Goal: Task Accomplishment & Management: Use online tool/utility

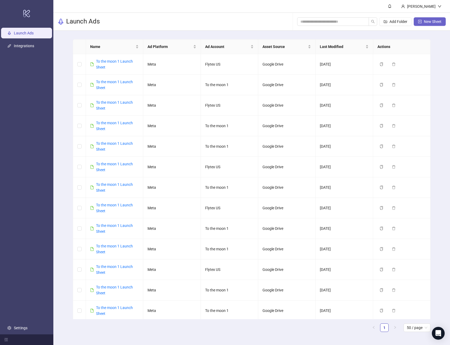
click at [428, 20] on span "New Sheet" at bounding box center [432, 21] width 18 height 4
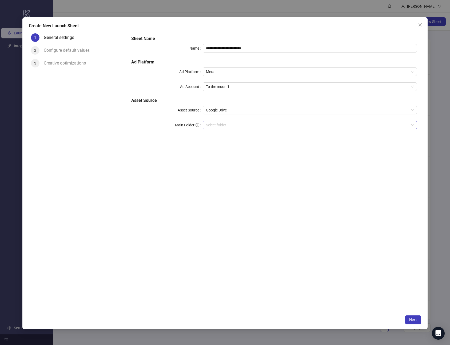
click at [241, 124] on input "Main Folder" at bounding box center [307, 125] width 203 height 8
click at [237, 123] on input "Main Folder" at bounding box center [307, 125] width 203 height 8
click at [414, 317] on span "Next" at bounding box center [413, 319] width 8 height 4
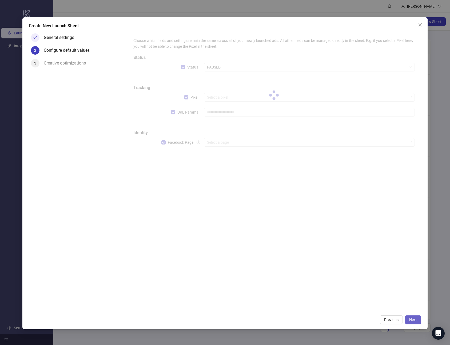
type input "**********"
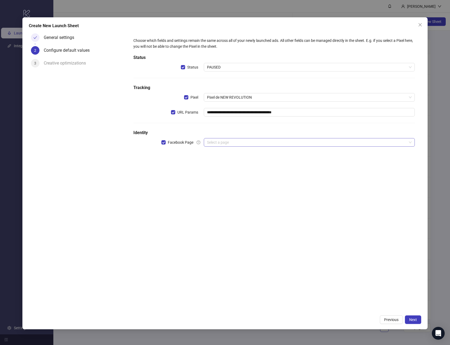
click at [244, 143] on input "search" at bounding box center [307, 142] width 200 height 8
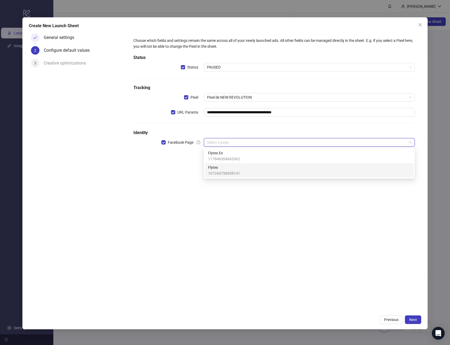
click at [229, 169] on span "Flytex" at bounding box center [224, 167] width 32 height 6
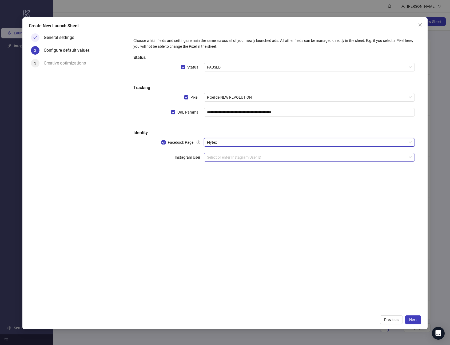
click at [241, 154] on input "search" at bounding box center [307, 157] width 200 height 8
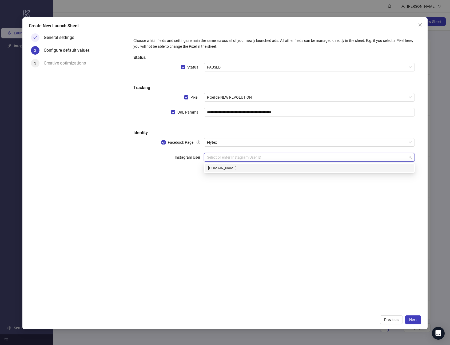
click at [237, 167] on div "[DOMAIN_NAME]" at bounding box center [309, 168] width 202 height 6
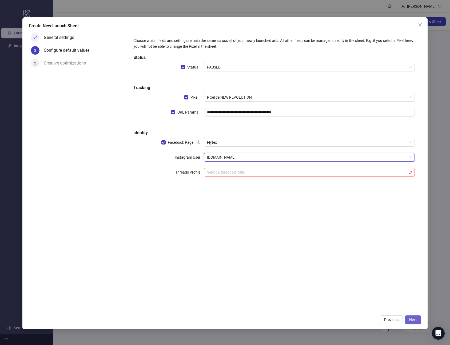
click at [414, 319] on span "Next" at bounding box center [413, 319] width 8 height 4
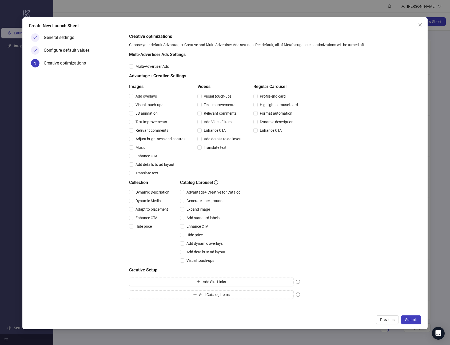
click at [414, 319] on span "Submit" at bounding box center [411, 319] width 12 height 4
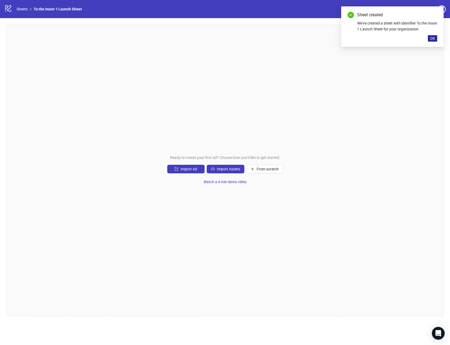
click at [432, 40] on span "OK" at bounding box center [432, 38] width 5 height 4
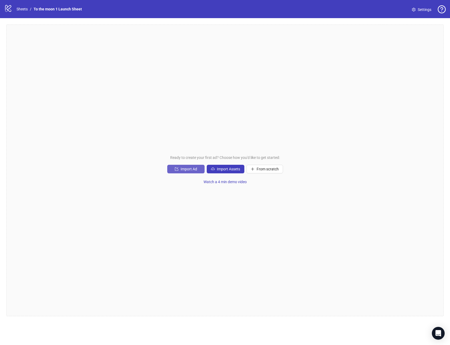
click at [190, 169] on span "Import Ad" at bounding box center [188, 169] width 17 height 4
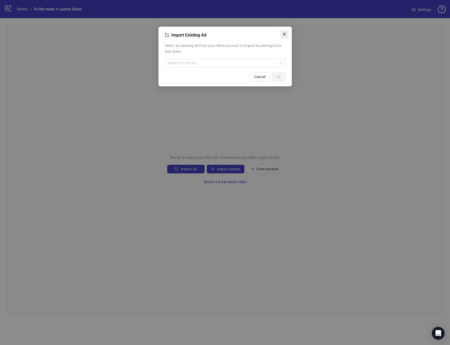
click at [283, 36] on icon "close" at bounding box center [284, 34] width 4 height 4
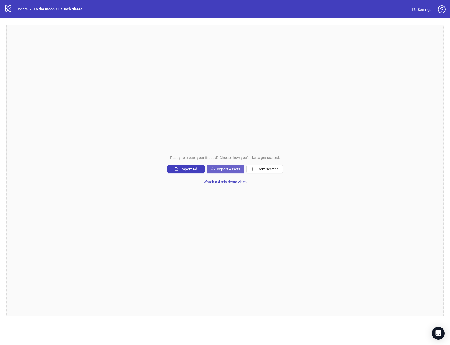
click at [235, 169] on span "Import Assets" at bounding box center [228, 169] width 23 height 4
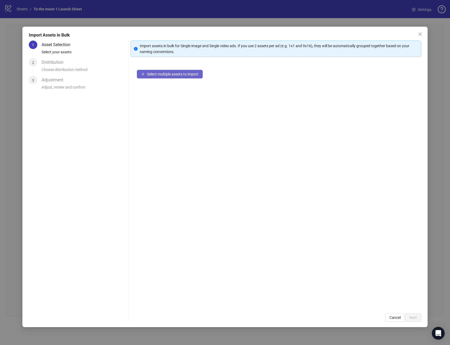
click at [172, 73] on span "Select multiple assets to import" at bounding box center [172, 74] width 51 height 4
click at [412, 317] on span "Next" at bounding box center [413, 317] width 8 height 4
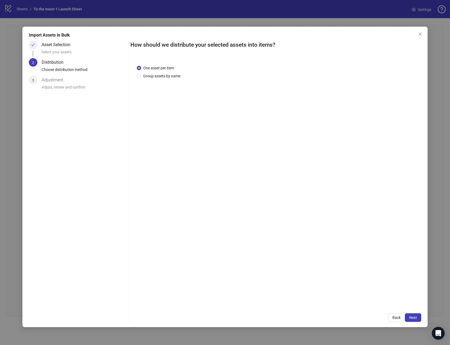
click at [412, 317] on span "Next" at bounding box center [413, 317] width 8 height 4
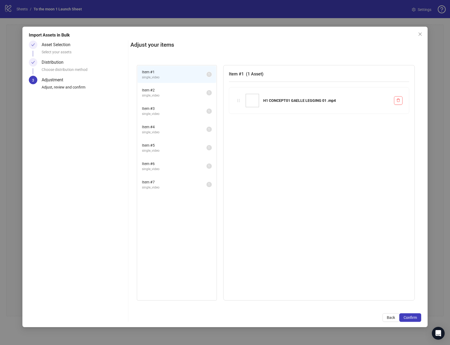
click at [412, 317] on span "Confirm" at bounding box center [409, 317] width 13 height 4
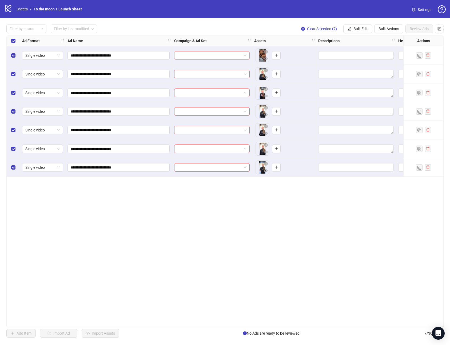
click at [244, 56] on span at bounding box center [211, 55] width 69 height 8
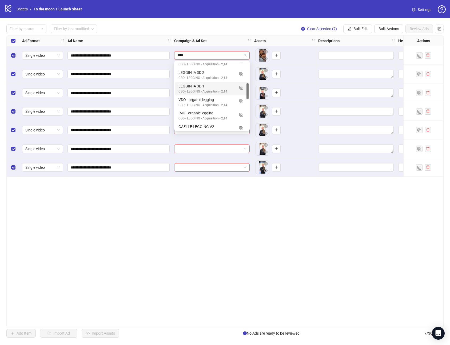
scroll to position [90, 0]
click at [240, 99] on img "button" at bounding box center [241, 100] width 4 height 4
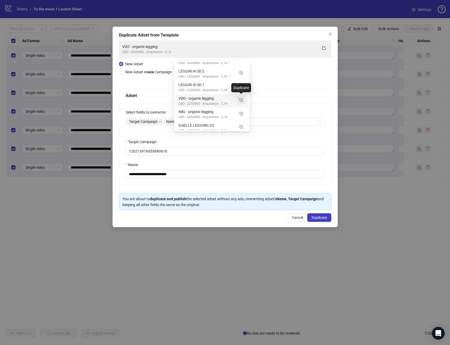
type input "****"
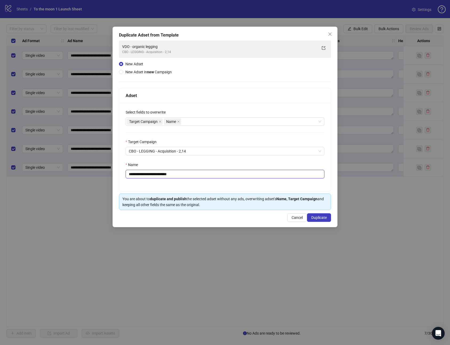
click at [169, 177] on input "**********" at bounding box center [224, 174] width 199 height 9
paste input "text"
type input "**********"
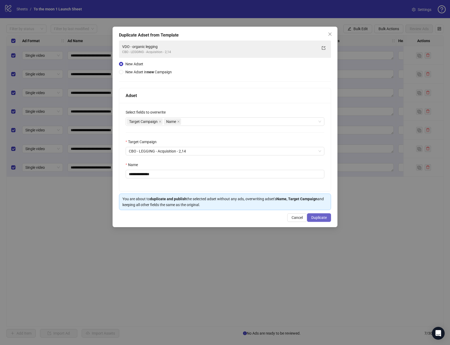
click at [317, 217] on span "Duplicate" at bounding box center [318, 217] width 15 height 4
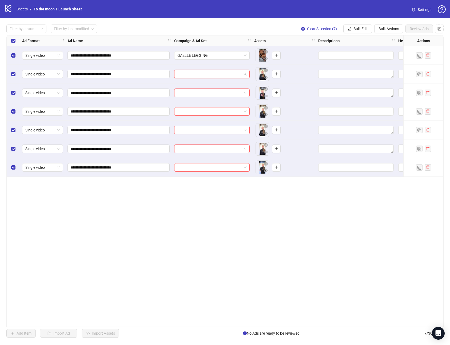
click at [210, 75] on input "search" at bounding box center [209, 74] width 64 height 8
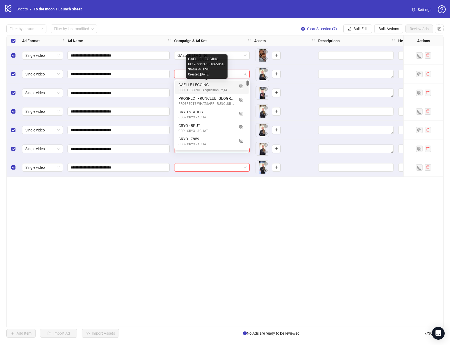
click at [205, 83] on div "GAELLE LEGGING" at bounding box center [206, 85] width 56 height 6
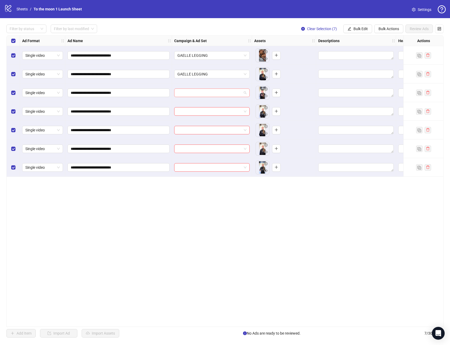
click at [202, 95] on input "search" at bounding box center [209, 93] width 64 height 8
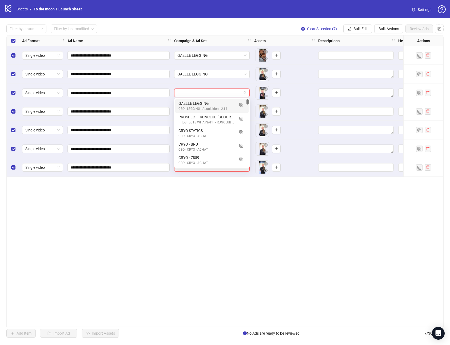
click at [200, 103] on div "GAELLE LEGGING" at bounding box center [206, 103] width 56 height 6
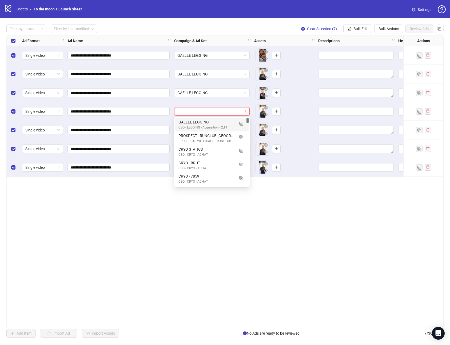
click at [200, 109] on input "search" at bounding box center [209, 111] width 64 height 8
click at [200, 122] on div "GAELLE LEGGING" at bounding box center [206, 122] width 56 height 6
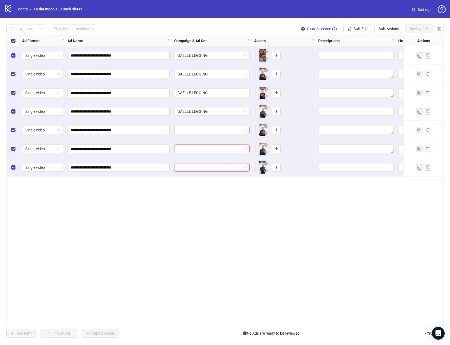
click at [200, 133] on input "search" at bounding box center [209, 130] width 64 height 8
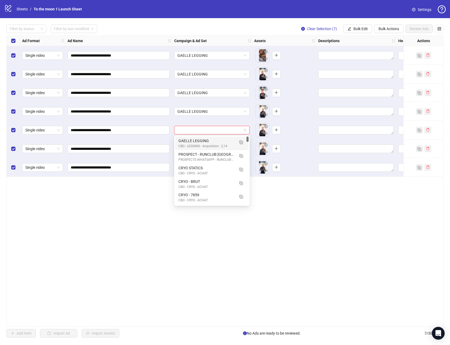
click at [199, 141] on div "GAELLE LEGGING" at bounding box center [206, 141] width 56 height 6
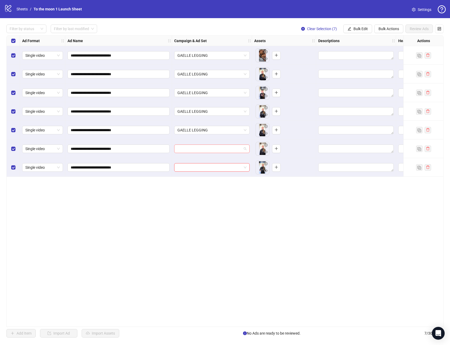
click at [199, 147] on input "search" at bounding box center [209, 149] width 64 height 8
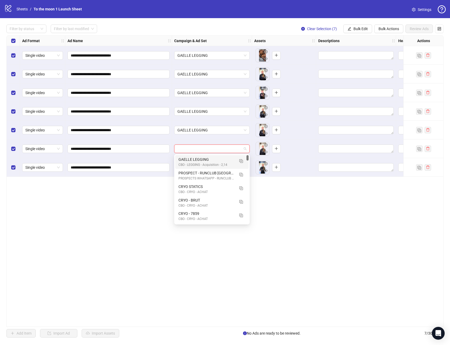
click at [199, 159] on div "GAELLE LEGGING" at bounding box center [206, 159] width 56 height 6
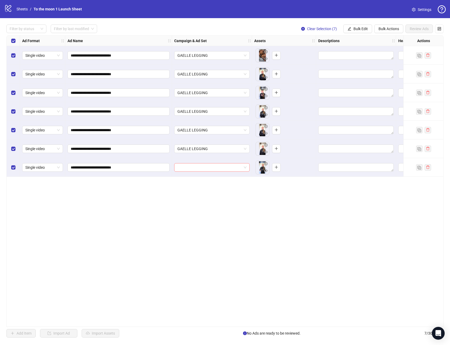
click at [199, 163] on input "search" at bounding box center [209, 167] width 64 height 8
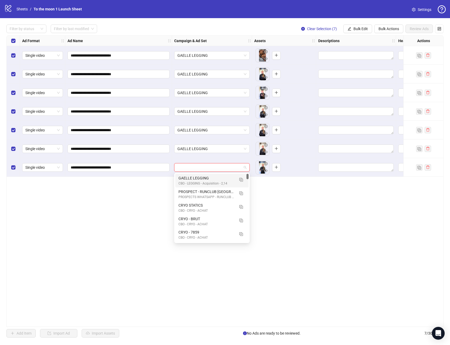
click at [198, 177] on div "GAELLE LEGGING" at bounding box center [206, 178] width 56 height 6
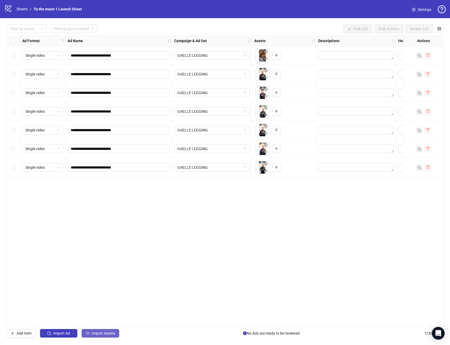
click at [110, 335] on span "Import Assets" at bounding box center [103, 333] width 23 height 4
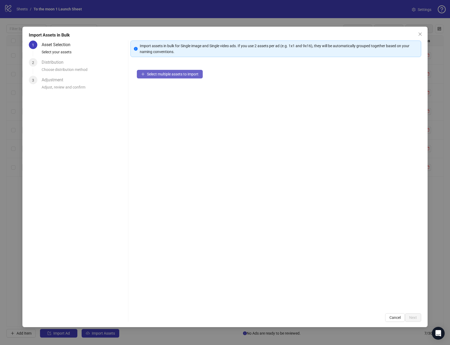
click at [183, 72] on span "Select multiple assets to import" at bounding box center [172, 74] width 51 height 4
click at [412, 315] on span "Next" at bounding box center [413, 317] width 8 height 4
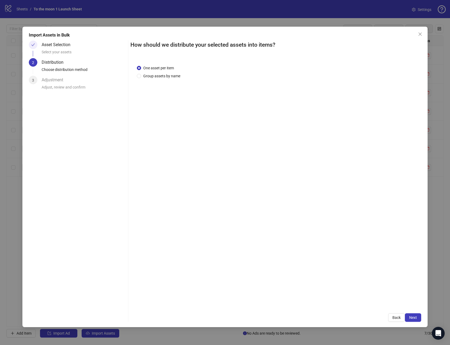
click at [412, 315] on span "Next" at bounding box center [413, 317] width 8 height 4
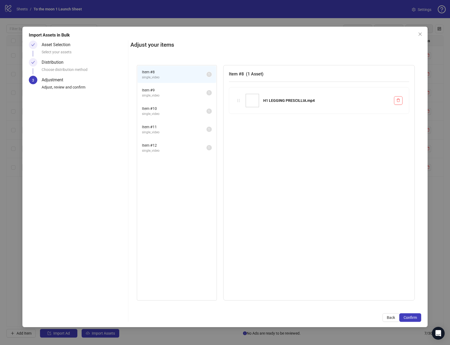
click at [412, 315] on span "Confirm" at bounding box center [409, 317] width 13 height 4
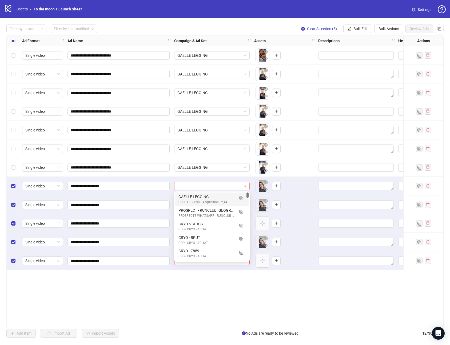
click at [244, 187] on span at bounding box center [211, 186] width 69 height 8
click at [240, 198] on img "button" at bounding box center [241, 198] width 4 height 4
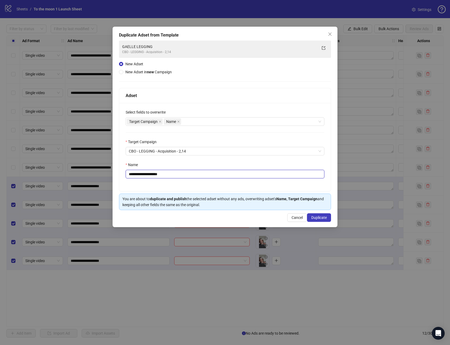
click at [147, 174] on input "**********" at bounding box center [224, 174] width 199 height 9
paste input "text"
type input "**********"
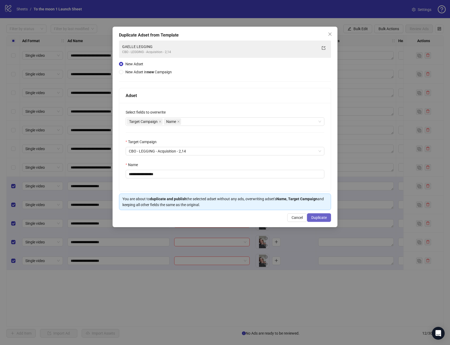
click at [318, 217] on span "Duplicate" at bounding box center [318, 217] width 15 height 4
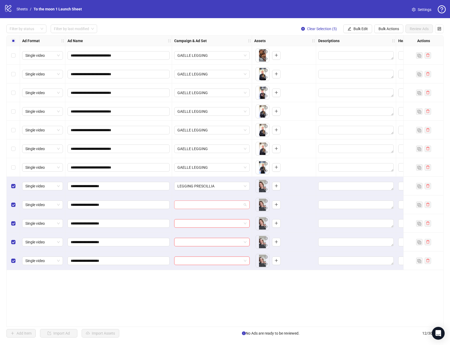
click at [207, 201] on input "search" at bounding box center [209, 205] width 64 height 8
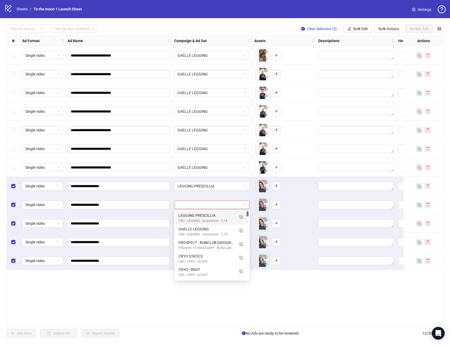
click at [200, 216] on div "LEGGING PRESCILLIA" at bounding box center [206, 215] width 56 height 6
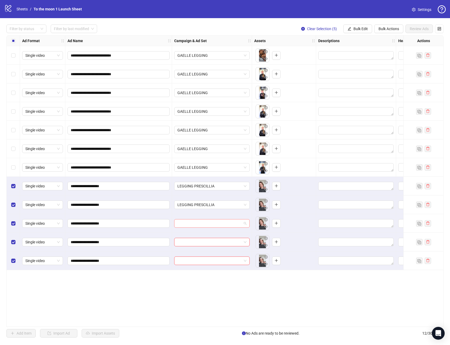
click at [200, 223] on input "search" at bounding box center [209, 223] width 64 height 8
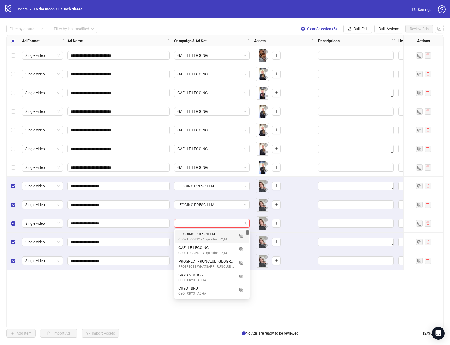
click at [200, 234] on div "LEGGING PRESCILLIA" at bounding box center [206, 234] width 56 height 6
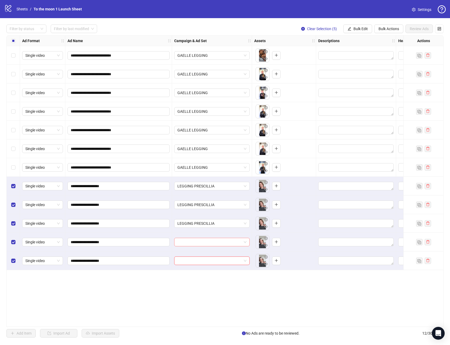
click at [200, 239] on input "search" at bounding box center [209, 242] width 64 height 8
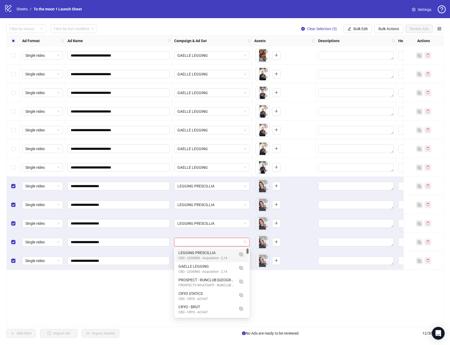
click at [195, 253] on div "LEGGING PRESCILLIA" at bounding box center [206, 253] width 56 height 6
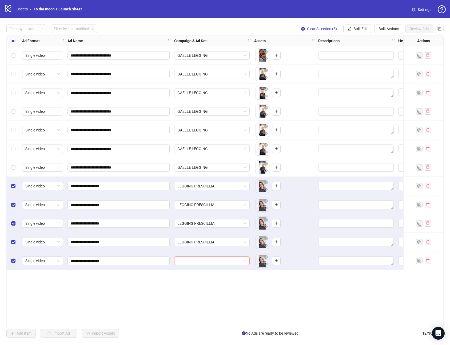
click at [195, 258] on input "search" at bounding box center [209, 261] width 64 height 8
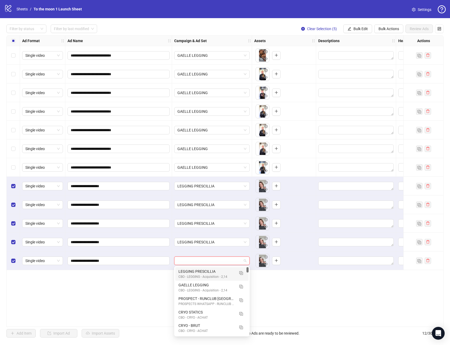
click at [195, 271] on div "LEGGING PRESCILLIA" at bounding box center [206, 271] width 56 height 6
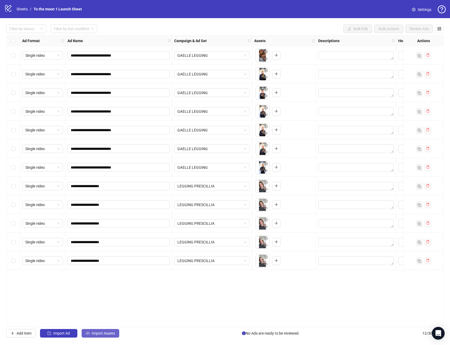
click at [106, 333] on span "Import Assets" at bounding box center [103, 333] width 23 height 4
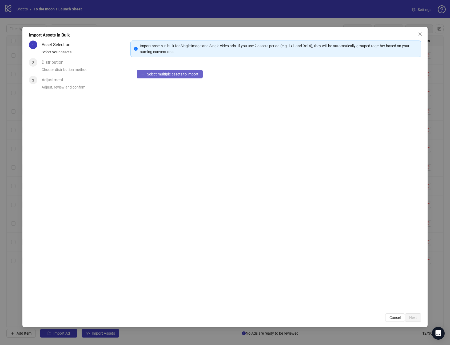
click at [171, 74] on span "Select multiple assets to import" at bounding box center [172, 74] width 51 height 4
click at [171, 95] on button "Add more assets" at bounding box center [158, 91] width 42 height 9
click at [172, 96] on div "5 assets selected Add more assets" at bounding box center [275, 184] width 290 height 243
click at [167, 91] on span "Add more assets" at bounding box center [161, 91] width 28 height 4
click at [167, 90] on span "Add more assets" at bounding box center [161, 91] width 28 height 4
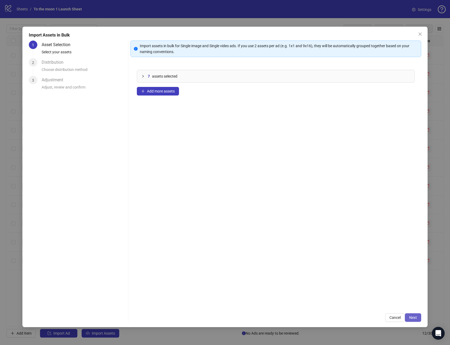
click at [411, 317] on span "Next" at bounding box center [413, 317] width 8 height 4
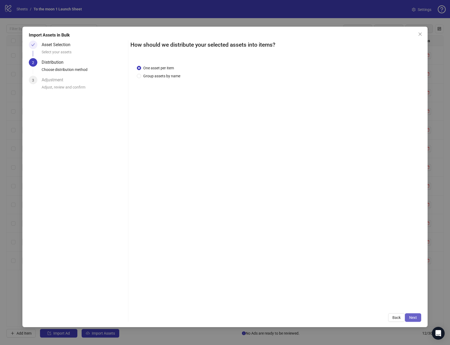
click at [412, 316] on span "Next" at bounding box center [413, 317] width 8 height 4
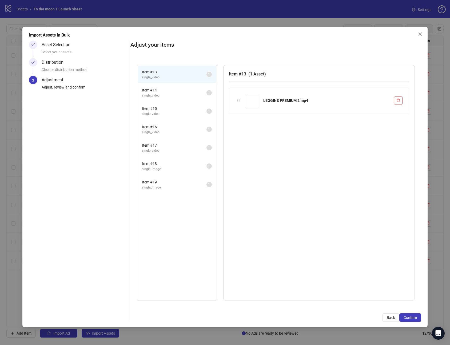
click at [412, 316] on span "Confirm" at bounding box center [409, 317] width 13 height 4
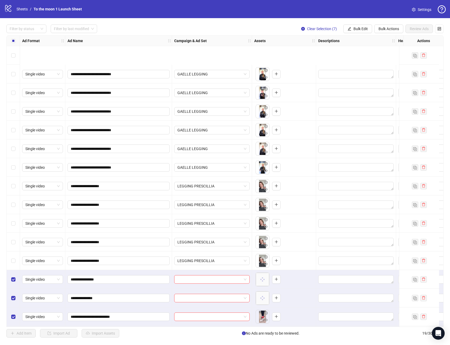
scroll to position [76, 0]
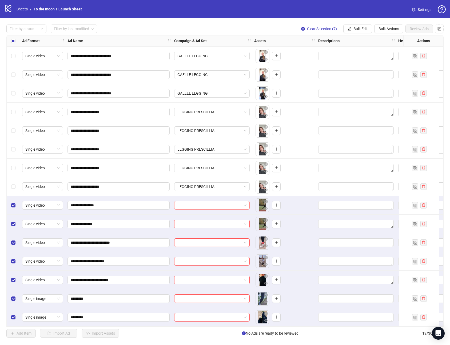
click at [243, 203] on span at bounding box center [211, 205] width 69 height 8
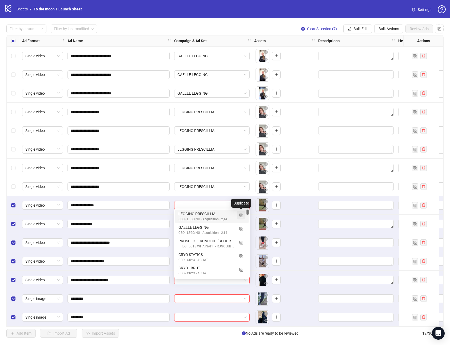
click at [241, 214] on img "button" at bounding box center [241, 215] width 4 height 4
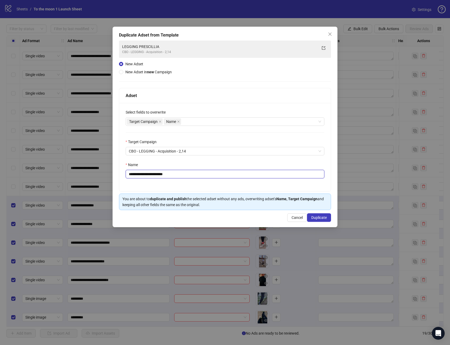
click at [169, 172] on input "**********" at bounding box center [224, 174] width 199 height 9
paste input "text"
drag, startPoint x: 145, startPoint y: 173, endPoint x: 207, endPoint y: 174, distance: 62.1
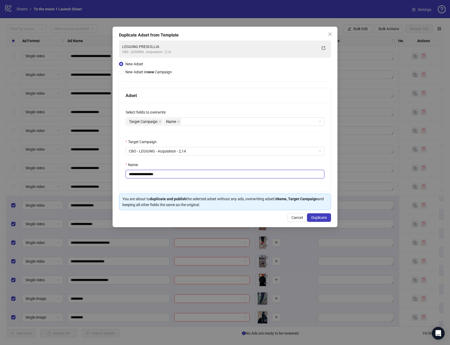
click at [207, 173] on input "**********" at bounding box center [224, 174] width 199 height 9
type input "**********"
click at [321, 218] on span "Duplicate" at bounding box center [318, 217] width 15 height 4
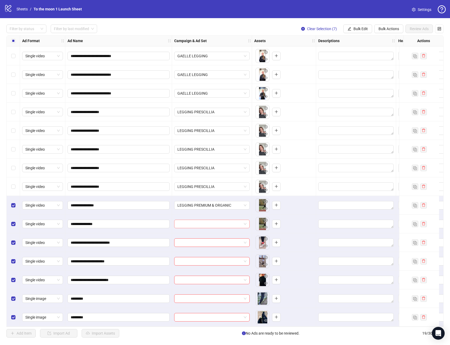
click at [226, 223] on input "search" at bounding box center [209, 224] width 64 height 8
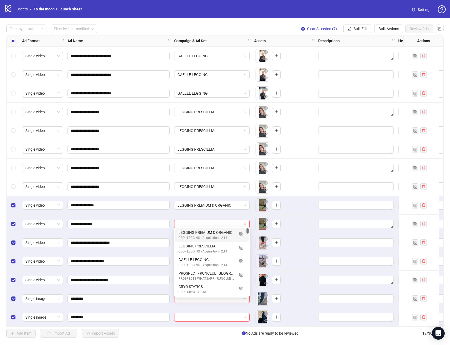
click at [212, 237] on div "CBO - LEGGING - Acquisition - 2,14" at bounding box center [206, 237] width 56 height 5
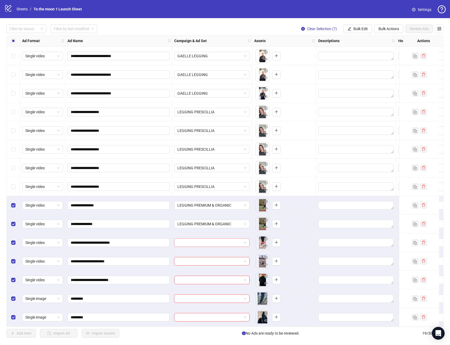
click at [207, 244] on div at bounding box center [211, 242] width 75 height 9
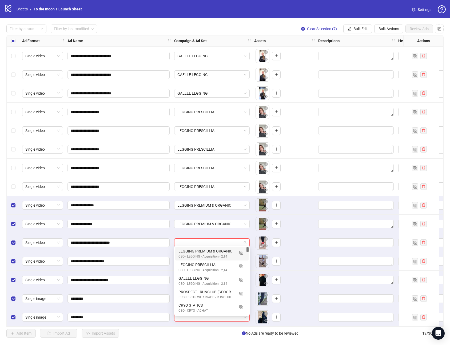
click at [206, 254] on div "CBO - LEGGING - Acquisition - 2,14" at bounding box center [206, 256] width 56 height 5
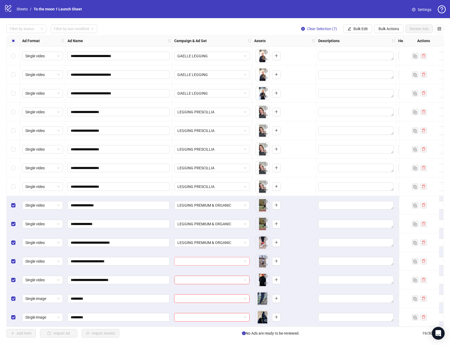
click at [206, 258] on input "search" at bounding box center [209, 261] width 64 height 8
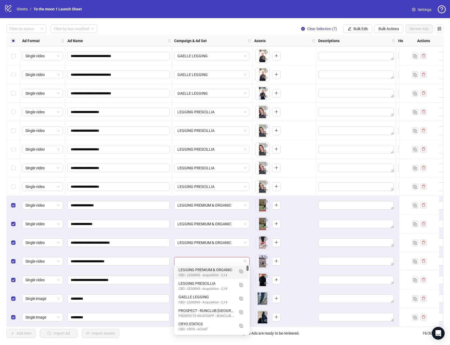
click at [206, 273] on div "CBO - LEGGING - Acquisition - 2,14" at bounding box center [206, 275] width 56 height 5
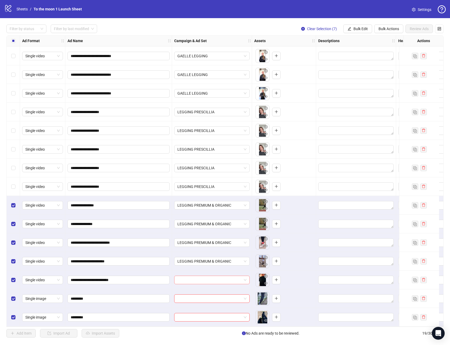
click at [205, 277] on input "search" at bounding box center [209, 280] width 64 height 8
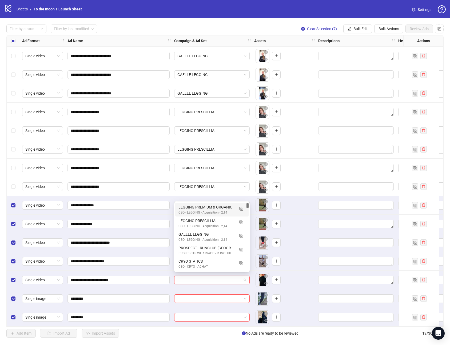
click at [213, 207] on div "LEGGING PREMIUM & ORGANIC" at bounding box center [206, 207] width 56 height 6
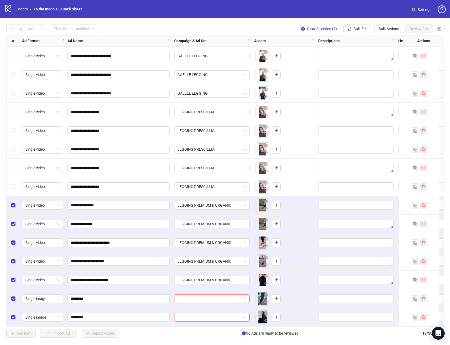
click at [199, 296] on input "search" at bounding box center [209, 298] width 64 height 8
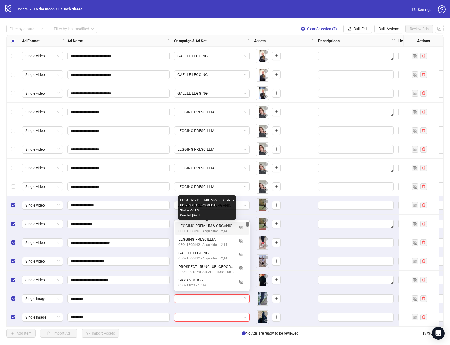
click at [208, 225] on div "LEGGING PREMIUM & ORGANIC" at bounding box center [206, 226] width 56 height 6
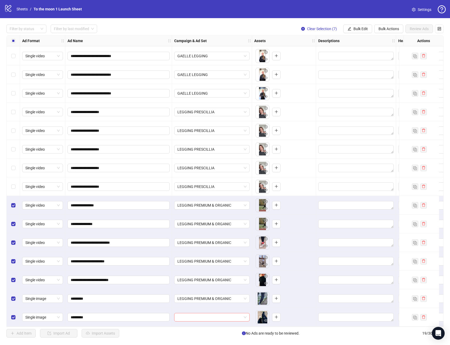
click at [206, 314] on input "search" at bounding box center [209, 317] width 64 height 8
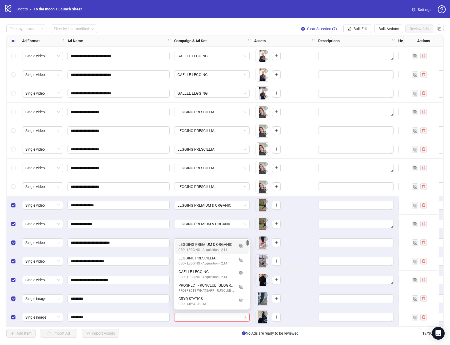
click at [204, 245] on div "LEGGING PREMIUM & ORGANIC" at bounding box center [206, 244] width 56 height 6
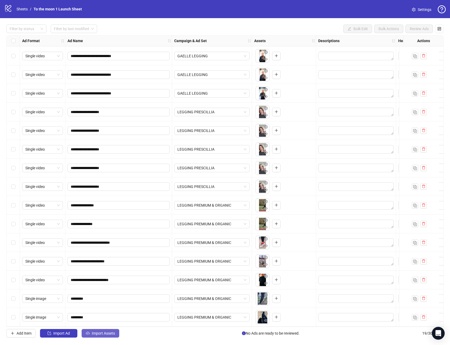
click at [97, 332] on span "Import Assets" at bounding box center [103, 333] width 23 height 4
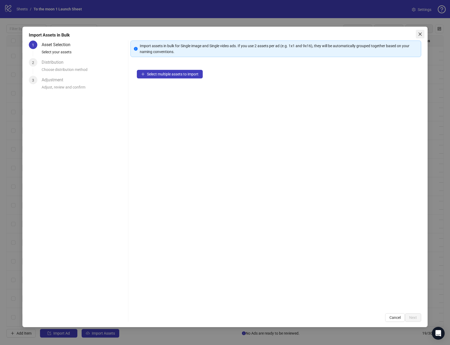
click at [418, 35] on icon "close" at bounding box center [420, 34] width 4 height 4
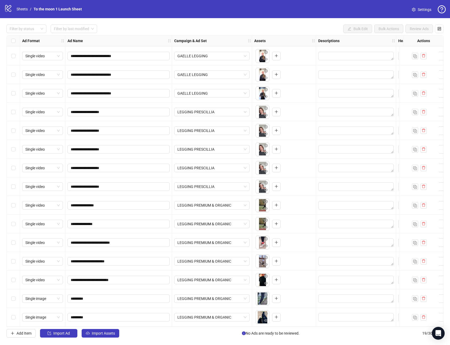
click at [421, 8] on span "Settings" at bounding box center [424, 10] width 14 height 6
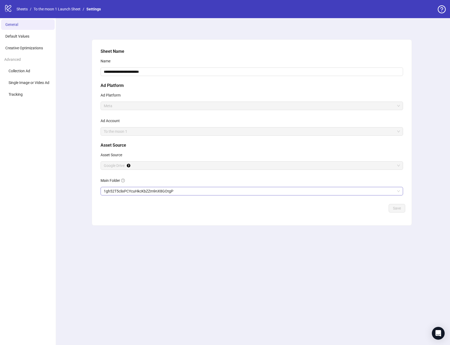
click at [150, 190] on span "1gh52T5clixPCYcuHkcKbZZm9nX8GOtgP" at bounding box center [252, 191] width 296 height 8
click at [55, 9] on link "To the moon 1 Launch Sheet" at bounding box center [57, 9] width 49 height 6
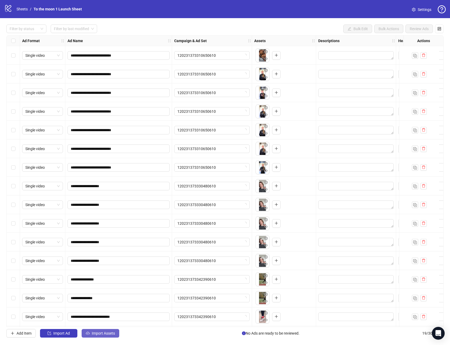
click at [112, 334] on span "Import Assets" at bounding box center [103, 333] width 23 height 4
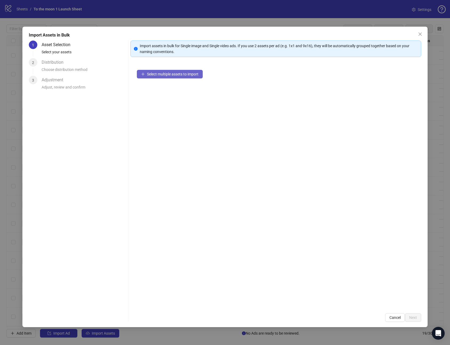
click at [171, 74] on span "Select multiple assets to import" at bounding box center [172, 74] width 51 height 4
click at [414, 317] on span "Next" at bounding box center [413, 317] width 8 height 4
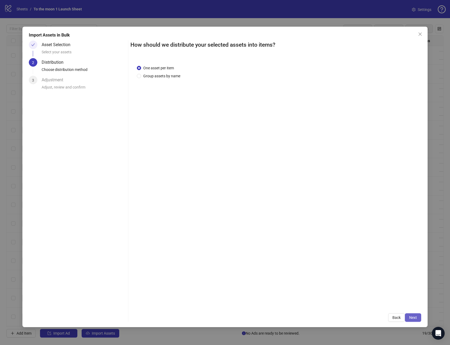
click at [415, 318] on span "Next" at bounding box center [413, 317] width 8 height 4
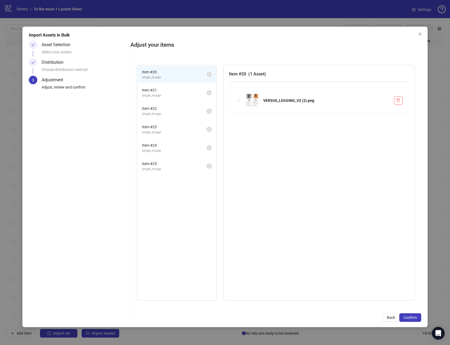
click at [415, 318] on span "Confirm" at bounding box center [409, 317] width 13 height 4
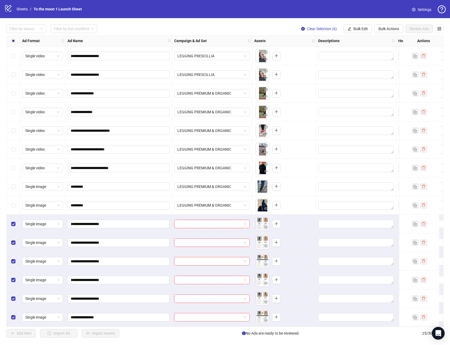
scroll to position [188, 0]
click at [234, 220] on input "search" at bounding box center [209, 224] width 64 height 8
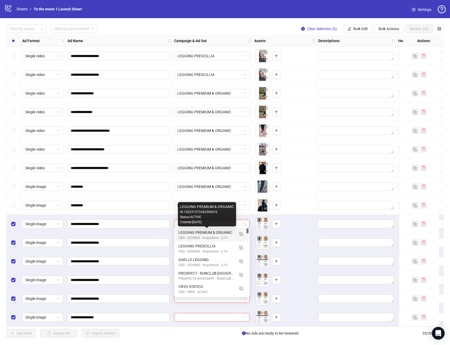
click at [212, 233] on div "LEGGING PREMIUM & ORGANIC" at bounding box center [206, 232] width 56 height 6
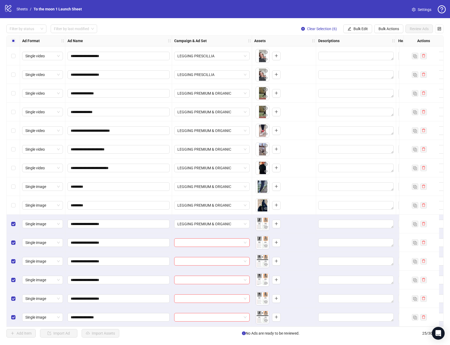
click at [212, 233] on div at bounding box center [212, 242] width 80 height 19
click at [240, 221] on span "LEGGING PREMIUM & ORGANIC" at bounding box center [211, 224] width 69 height 8
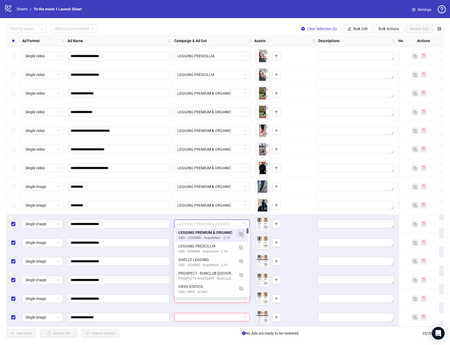
click at [239, 234] on img "button" at bounding box center [241, 234] width 4 height 4
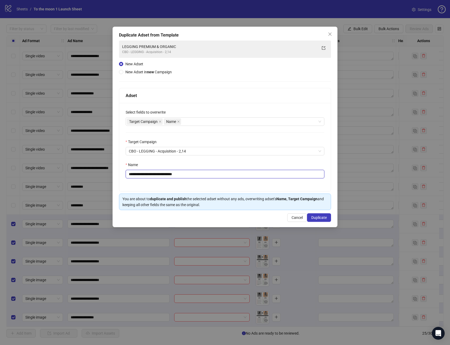
click at [157, 173] on input "**********" at bounding box center [224, 174] width 199 height 9
paste input "text"
type input "**********"
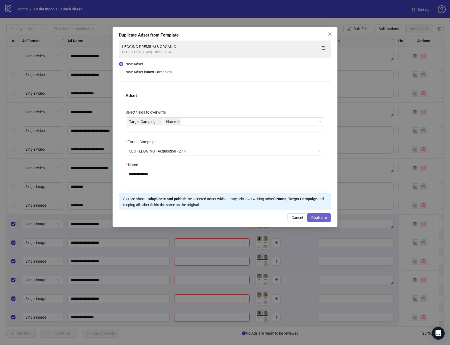
click at [317, 221] on button "Duplicate" at bounding box center [319, 217] width 24 height 9
click at [317, 221] on button "Duplicate" at bounding box center [316, 217] width 30 height 9
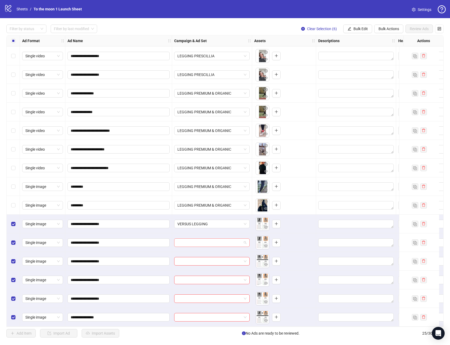
click at [228, 244] on div at bounding box center [211, 242] width 75 height 9
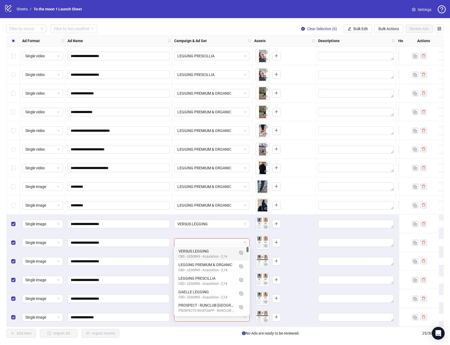
click at [202, 254] on div "CBO - LEGGING - Acquisition - 2,14" at bounding box center [206, 256] width 56 height 5
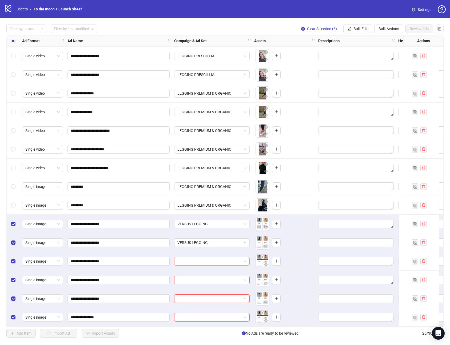
click at [200, 258] on input "search" at bounding box center [209, 261] width 64 height 8
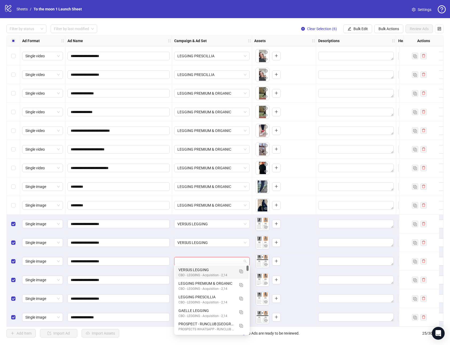
click at [199, 270] on div "VERSUS LEGGING" at bounding box center [206, 270] width 56 height 6
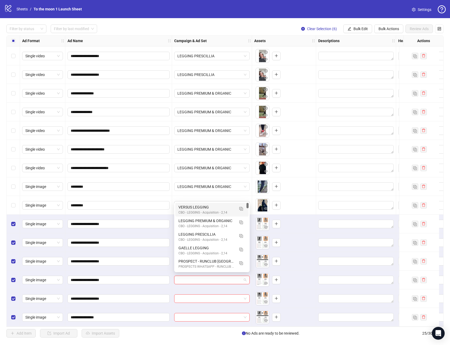
click at [201, 280] on input "search" at bounding box center [209, 280] width 64 height 8
click at [200, 207] on div "VERSUS LEGGING" at bounding box center [206, 207] width 56 height 6
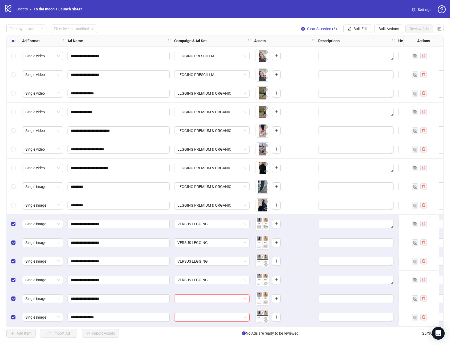
click at [206, 296] on input "search" at bounding box center [209, 298] width 64 height 8
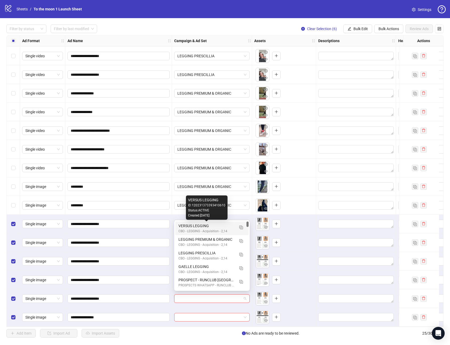
click at [197, 225] on div "VERSUS LEGGING" at bounding box center [206, 226] width 56 height 6
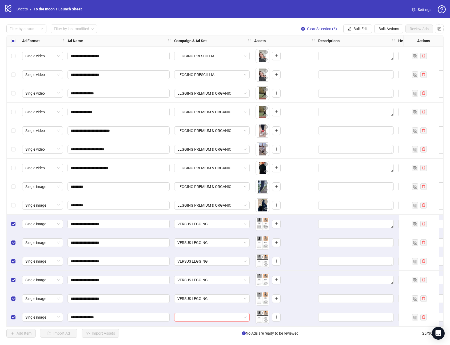
click at [197, 317] on input "search" at bounding box center [209, 317] width 64 height 8
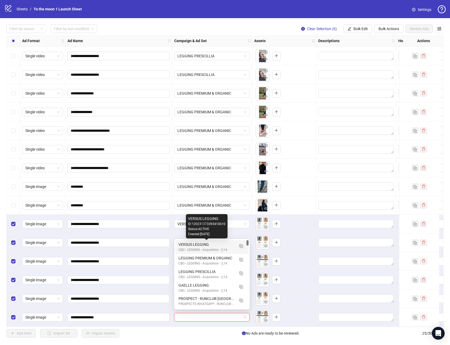
click at [205, 245] on div "VERSUS LEGGING" at bounding box center [206, 244] width 56 height 6
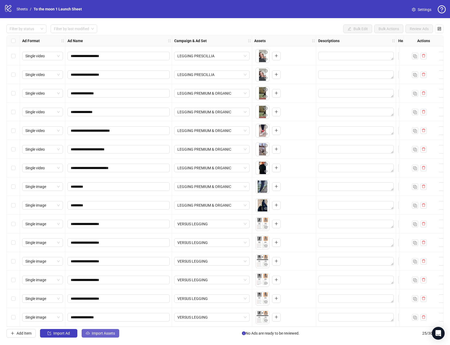
click at [102, 335] on button "Import Assets" at bounding box center [101, 333] width 38 height 9
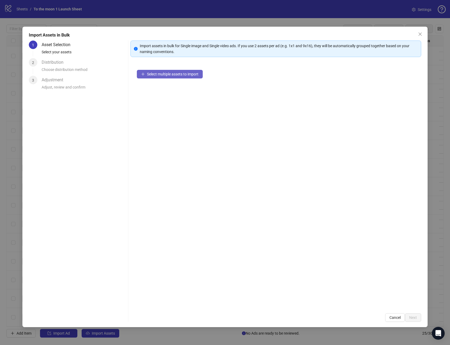
click at [197, 77] on button "Select multiple assets to import" at bounding box center [170, 74] width 66 height 9
click at [412, 317] on span "Next" at bounding box center [413, 317] width 8 height 4
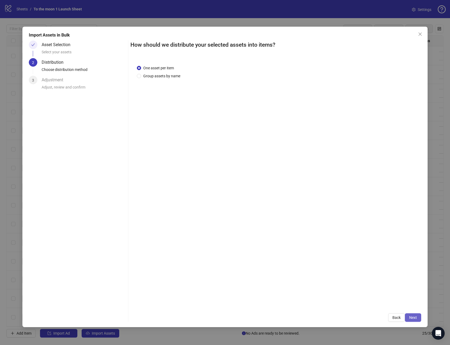
click at [414, 321] on button "Next" at bounding box center [412, 317] width 16 height 9
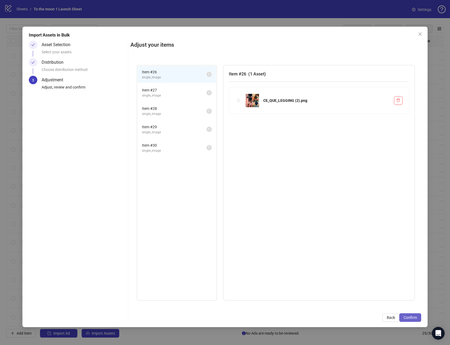
click at [414, 319] on span "Confirm" at bounding box center [409, 317] width 13 height 4
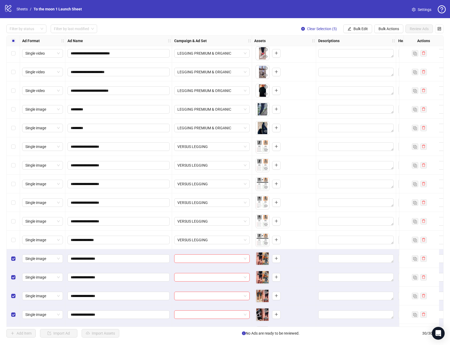
scroll to position [281, 0]
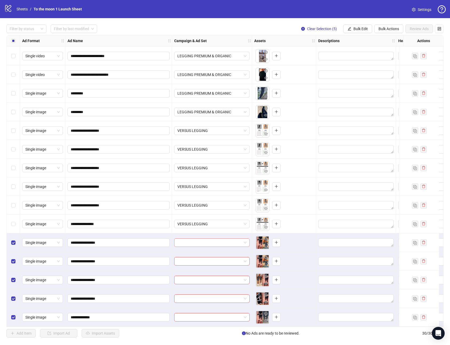
click at [245, 239] on span at bounding box center [211, 242] width 69 height 8
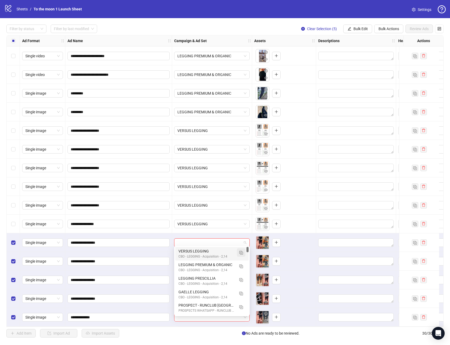
click at [241, 252] on img "button" at bounding box center [241, 253] width 4 height 4
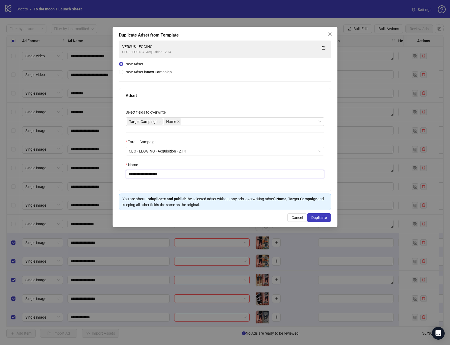
click at [161, 171] on input "**********" at bounding box center [224, 174] width 199 height 9
paste input "text"
type input "**********"
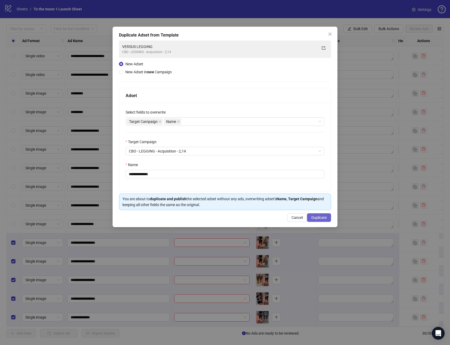
click at [321, 217] on span "Duplicate" at bounding box center [318, 217] width 15 height 4
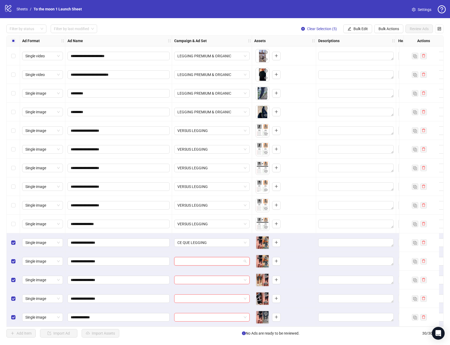
click at [217, 257] on input "search" at bounding box center [209, 261] width 64 height 8
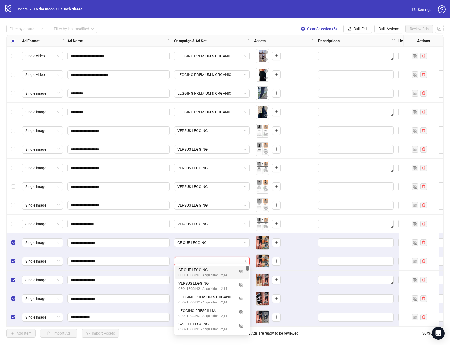
click at [206, 270] on div "CE QUE LEGGING" at bounding box center [206, 270] width 56 height 6
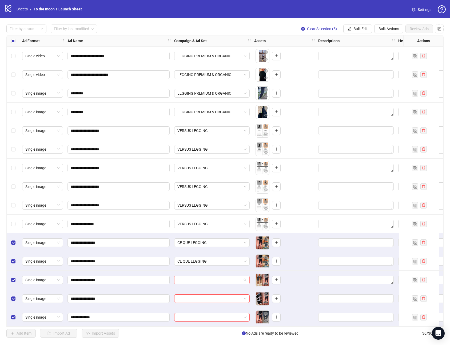
click at [206, 277] on input "search" at bounding box center [209, 280] width 64 height 8
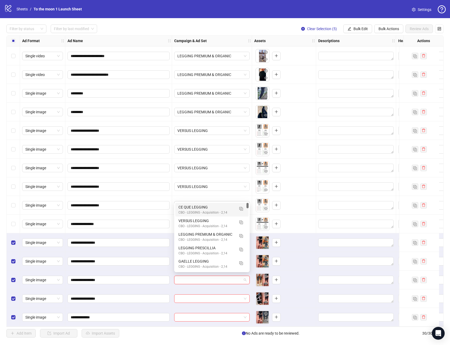
click at [197, 211] on div "CBO - LEGGING - Acquisition - 2,14" at bounding box center [206, 212] width 56 height 5
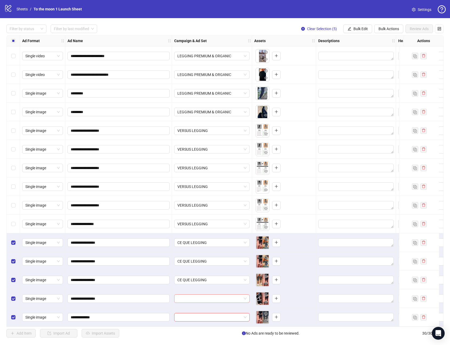
click at [195, 296] on input "search" at bounding box center [209, 298] width 64 height 8
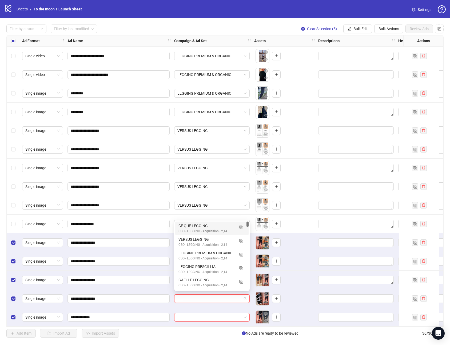
click at [196, 226] on div "CE QUE LEGGING" at bounding box center [206, 226] width 56 height 6
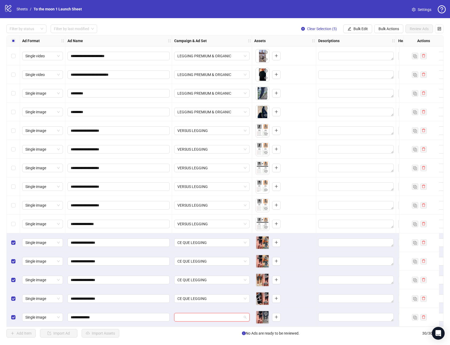
click at [195, 315] on input "search" at bounding box center [209, 317] width 64 height 8
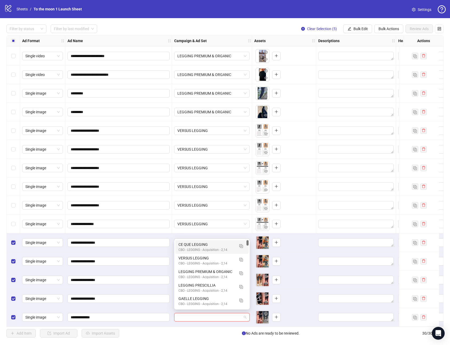
click at [201, 245] on div "CE QUE LEGGING" at bounding box center [206, 244] width 56 height 6
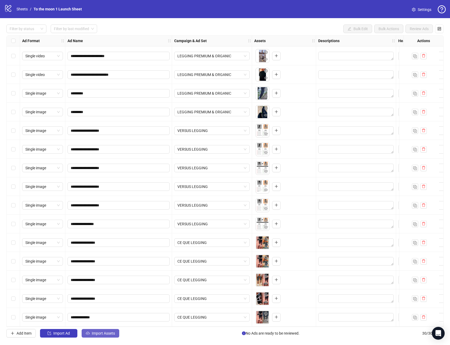
click at [114, 333] on span "Import Assets" at bounding box center [103, 333] width 23 height 4
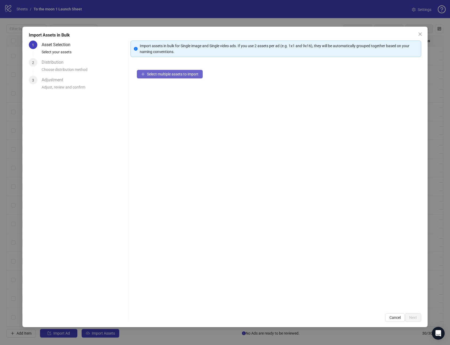
click at [183, 75] on span "Select multiple assets to import" at bounding box center [172, 74] width 51 height 4
click at [410, 319] on button "Next" at bounding box center [412, 317] width 16 height 9
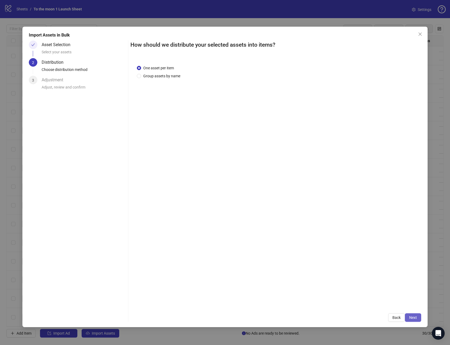
click at [414, 318] on span "Next" at bounding box center [413, 317] width 8 height 4
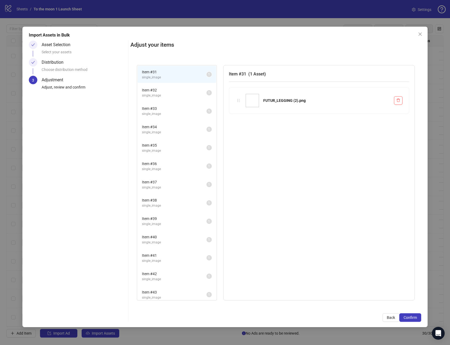
click at [414, 318] on span "Confirm" at bounding box center [409, 317] width 13 height 4
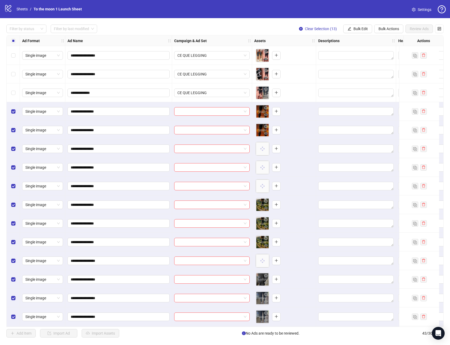
scroll to position [524, 0]
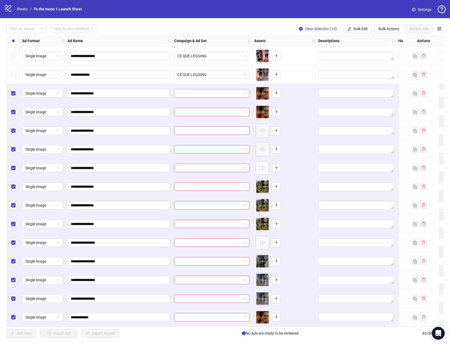
click at [247, 89] on div at bounding box center [211, 93] width 75 height 9
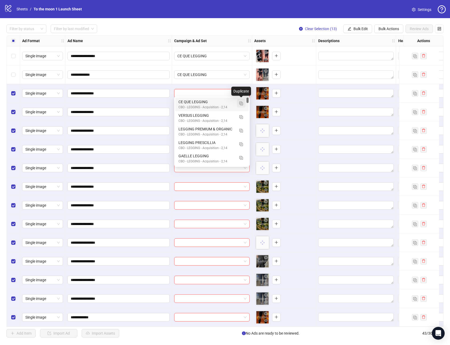
click at [240, 103] on img "button" at bounding box center [241, 104] width 4 height 4
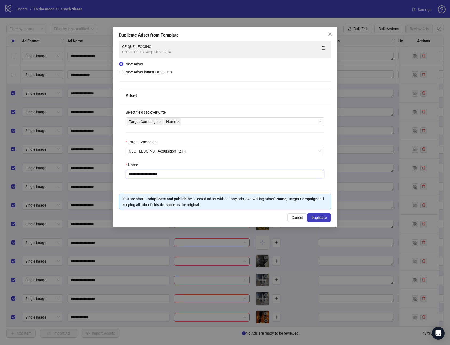
click at [167, 175] on input "**********" at bounding box center [224, 174] width 199 height 9
paste input "text"
type input "**********"
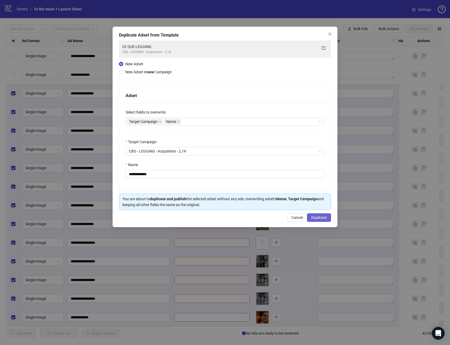
click at [325, 218] on span "Duplicate" at bounding box center [318, 217] width 15 height 4
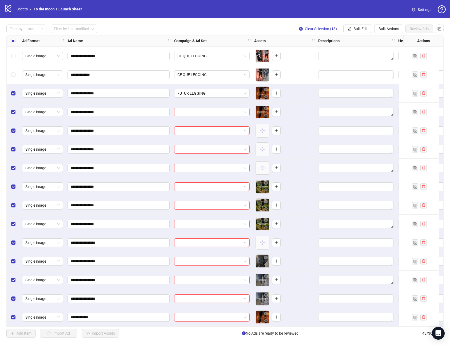
click at [216, 110] on input "search" at bounding box center [209, 112] width 64 height 8
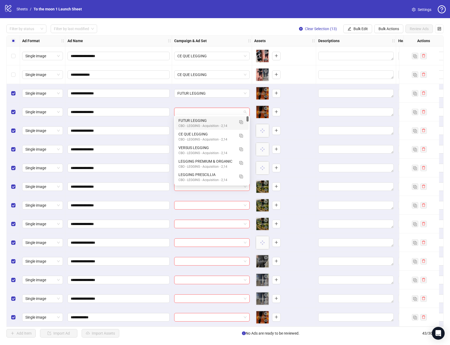
click at [202, 126] on div "CBO - LEGGING - Acquisition - 2,14" at bounding box center [206, 125] width 56 height 5
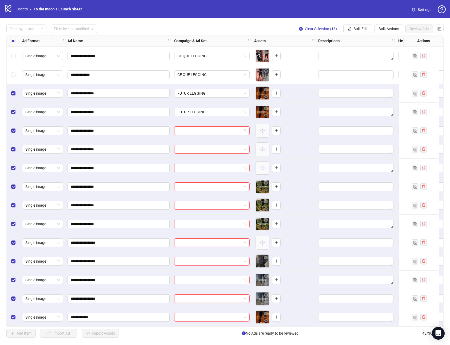
click at [200, 128] on input "search" at bounding box center [209, 131] width 64 height 8
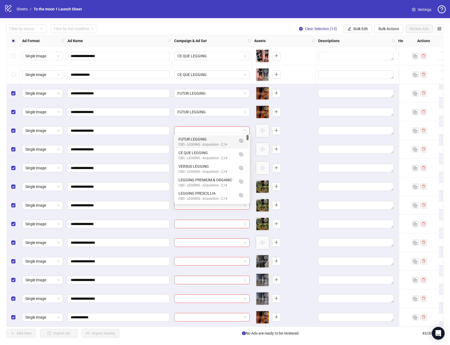
click at [200, 138] on div "FUTUR LEGGING" at bounding box center [206, 139] width 56 height 6
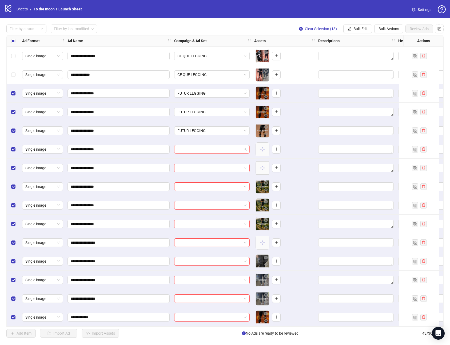
click at [200, 151] on input "search" at bounding box center [209, 149] width 64 height 8
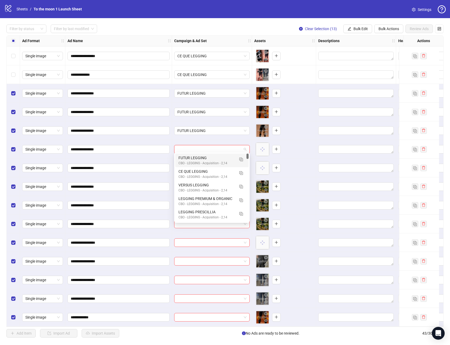
click at [199, 158] on div "FUTUR LEGGING" at bounding box center [206, 158] width 56 height 6
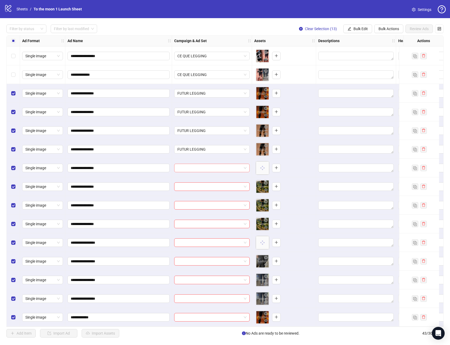
click at [199, 164] on input "search" at bounding box center [209, 168] width 64 height 8
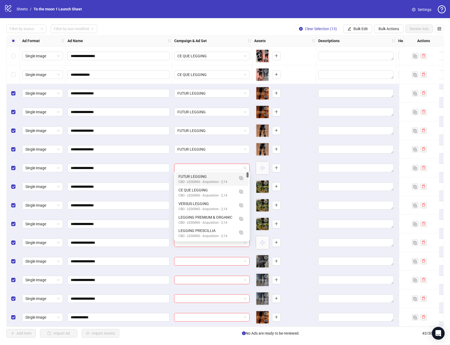
click at [199, 176] on div "FUTUR LEGGING" at bounding box center [206, 176] width 56 height 6
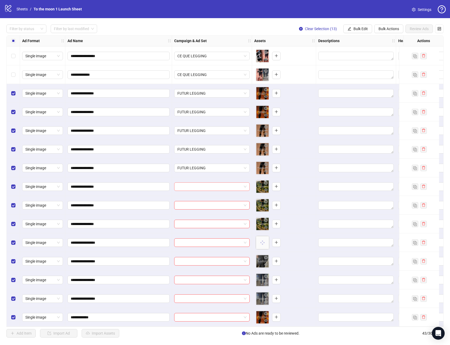
click at [199, 187] on input "search" at bounding box center [209, 187] width 64 height 8
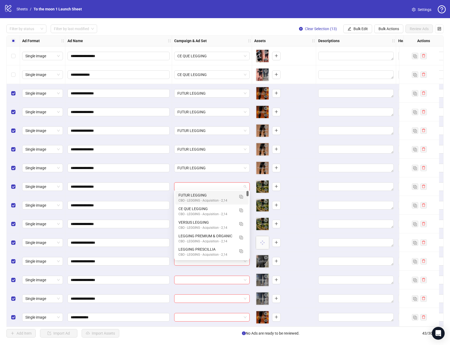
click at [198, 198] on div "CBO - LEGGING - Acquisition - 2,14" at bounding box center [206, 200] width 56 height 5
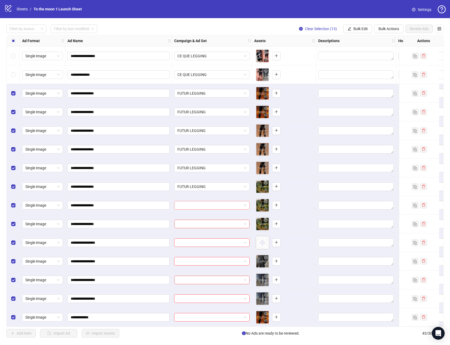
click at [198, 202] on input "search" at bounding box center [209, 205] width 64 height 8
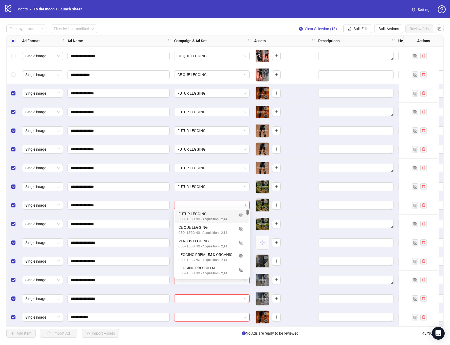
click at [198, 212] on div "FUTUR LEGGING" at bounding box center [206, 214] width 56 height 6
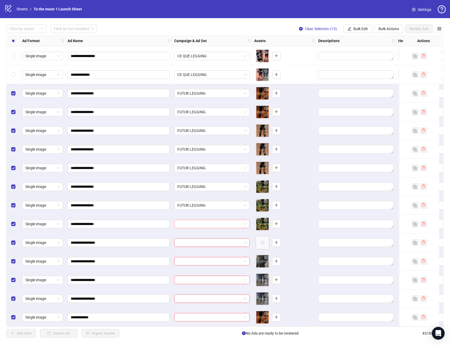
click at [197, 223] on input "search" at bounding box center [209, 224] width 64 height 8
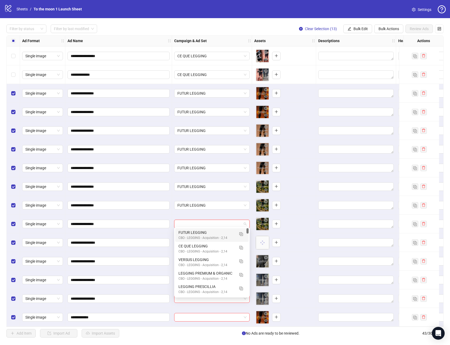
click at [197, 235] on div "CBO - LEGGING - Acquisition - 2,14" at bounding box center [206, 237] width 56 height 5
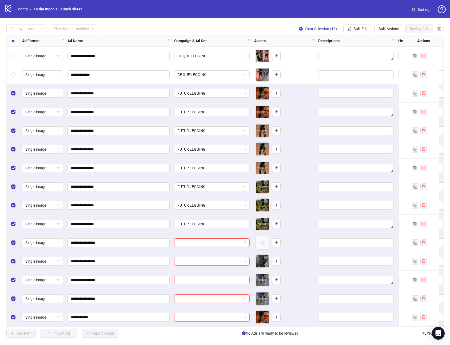
click at [197, 239] on input "search" at bounding box center [209, 242] width 64 height 8
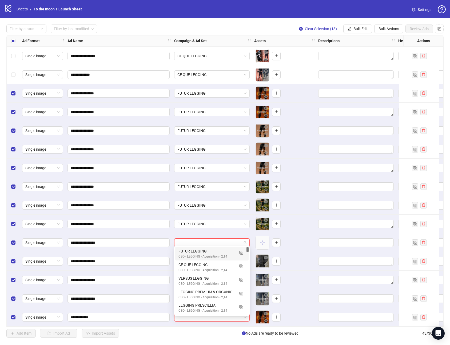
click at [197, 254] on div "CBO - LEGGING - Acquisition - 2,14" at bounding box center [206, 256] width 56 height 5
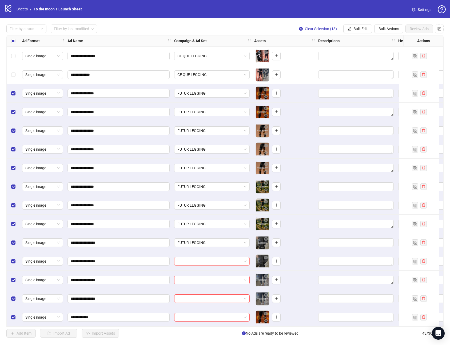
click at [199, 261] on input "search" at bounding box center [209, 261] width 64 height 8
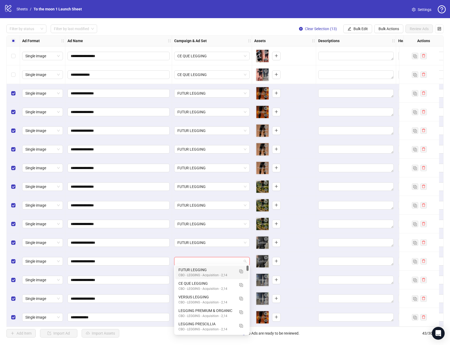
click at [203, 273] on div "CBO - LEGGING - Acquisition - 2,14" at bounding box center [206, 275] width 56 height 5
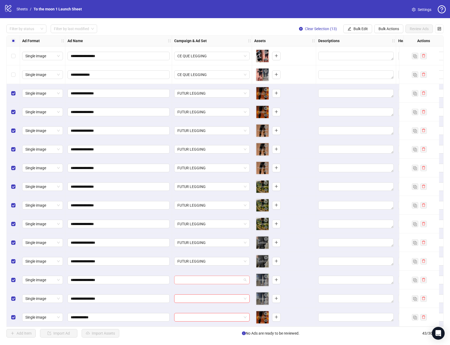
click at [201, 278] on input "search" at bounding box center [209, 280] width 64 height 8
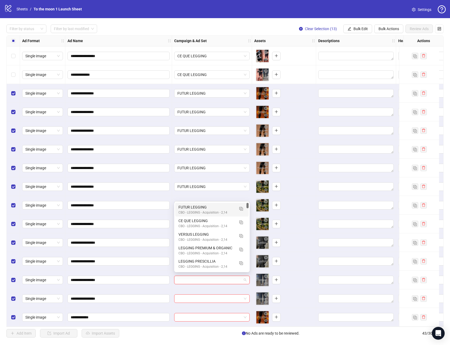
click at [201, 210] on div "CBO - LEGGING - Acquisition - 2,14" at bounding box center [206, 212] width 56 height 5
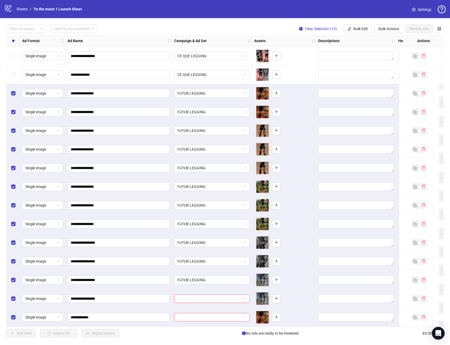
click at [215, 291] on div at bounding box center [212, 298] width 80 height 19
click at [215, 294] on input "search" at bounding box center [209, 298] width 64 height 8
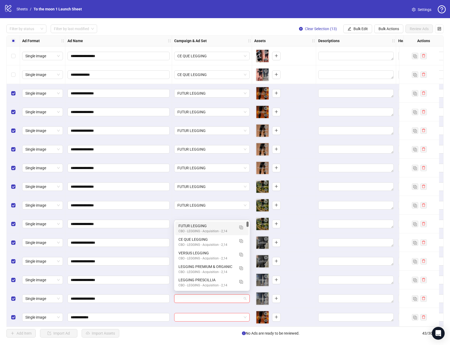
click at [209, 227] on div "FUTUR LEGGING" at bounding box center [206, 226] width 56 height 6
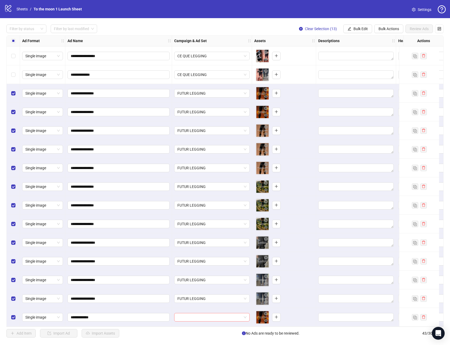
click at [209, 315] on input "search" at bounding box center [209, 317] width 64 height 8
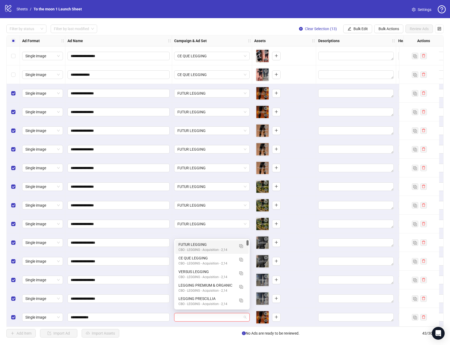
click at [197, 247] on div "CBO - LEGGING - Acquisition - 2,14" at bounding box center [206, 249] width 56 height 5
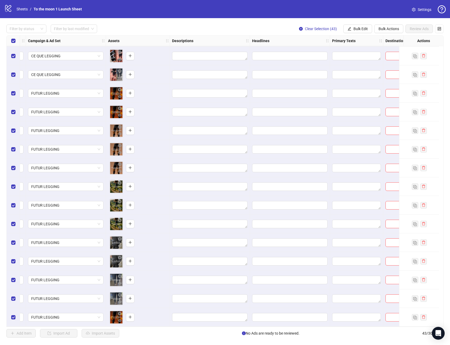
scroll to position [524, 164]
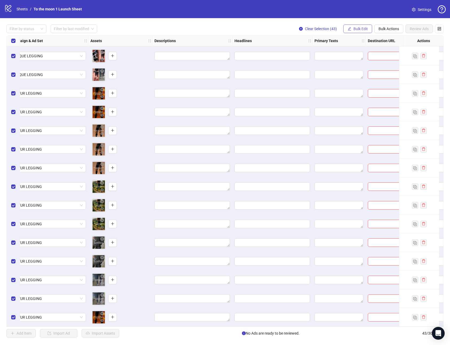
click at [359, 29] on span "Bulk Edit" at bounding box center [360, 29] width 14 height 4
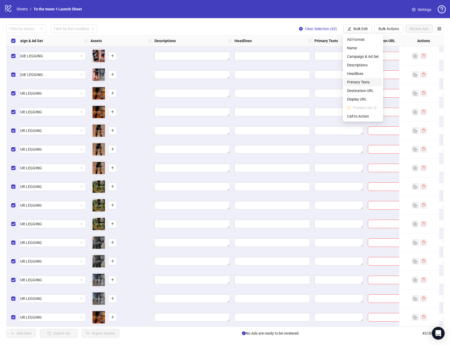
click at [366, 83] on span "Primary Texts" at bounding box center [363, 82] width 32 height 6
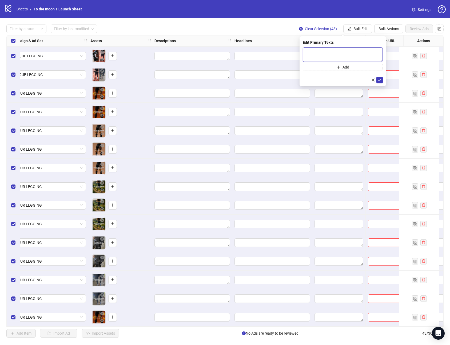
click at [308, 52] on textarea at bounding box center [342, 54] width 80 height 14
paste textarea "**********"
type textarea "**********"
click at [380, 79] on icon "check" at bounding box center [379, 80] width 4 height 4
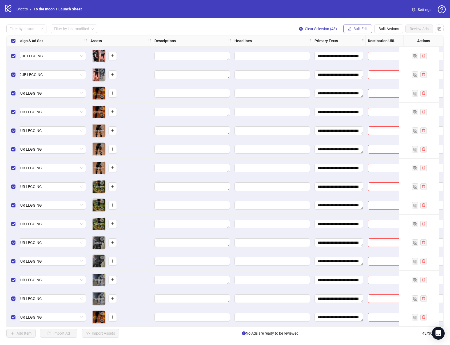
click at [362, 30] on span "Bulk Edit" at bounding box center [360, 29] width 14 height 4
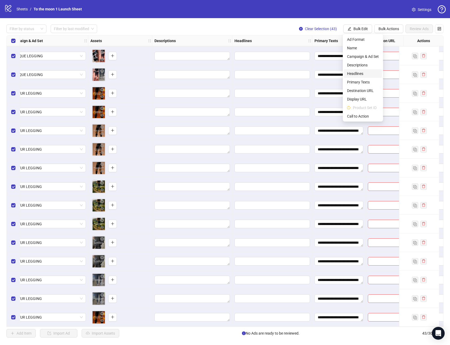
click at [360, 75] on span "Headlines" at bounding box center [363, 74] width 32 height 6
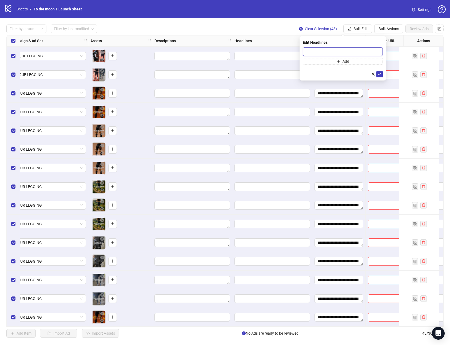
click at [330, 51] on input "text" at bounding box center [342, 51] width 80 height 9
paste input "**********"
click at [330, 51] on input "**********" at bounding box center [342, 51] width 80 height 9
click at [340, 52] on input "**********" at bounding box center [342, 51] width 80 height 9
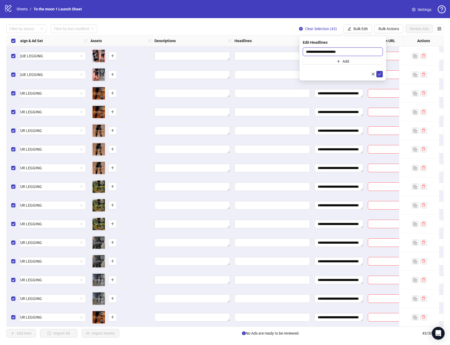
click at [340, 52] on input "**********" at bounding box center [342, 51] width 80 height 9
type input "**********"
click at [380, 74] on icon "check" at bounding box center [379, 74] width 4 height 4
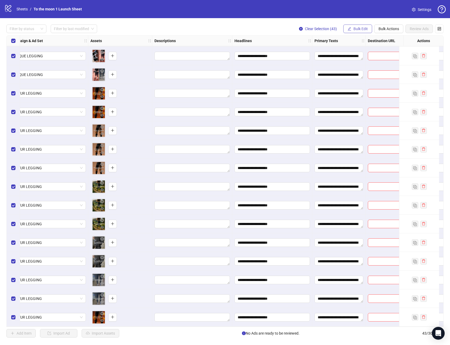
click at [359, 29] on span "Bulk Edit" at bounding box center [360, 29] width 14 height 4
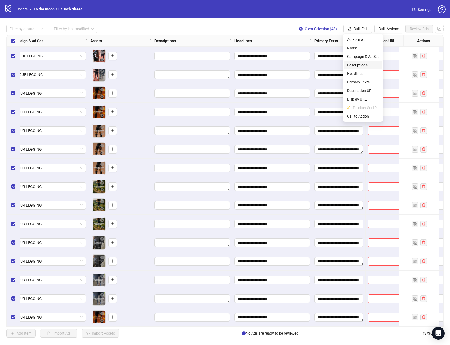
click at [363, 67] on span "Descriptions" at bounding box center [363, 65] width 32 height 6
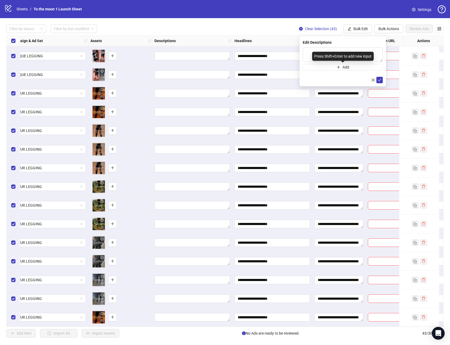
click at [339, 53] on div "Press Shift+Enter to add new input" at bounding box center [343, 56] width 62 height 9
click at [321, 51] on textarea at bounding box center [342, 54] width 80 height 14
paste textarea "**********"
type textarea "**********"
click at [380, 80] on icon "check" at bounding box center [379, 80] width 4 height 4
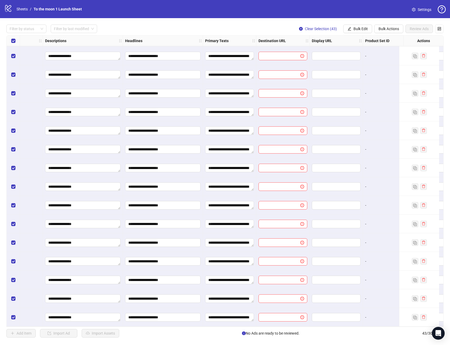
scroll to position [524, 260]
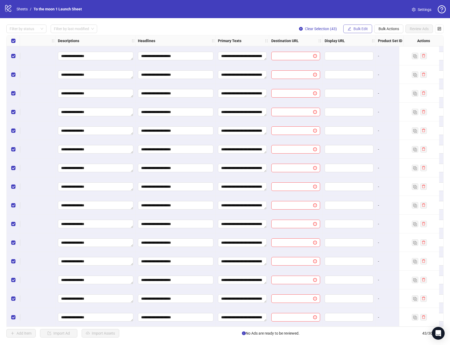
click at [355, 30] on span "Bulk Edit" at bounding box center [360, 29] width 14 height 4
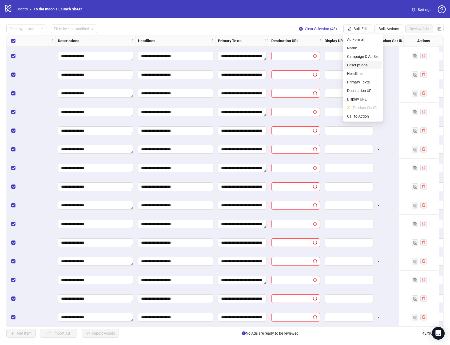
click at [359, 67] on span "Descriptions" at bounding box center [363, 65] width 32 height 6
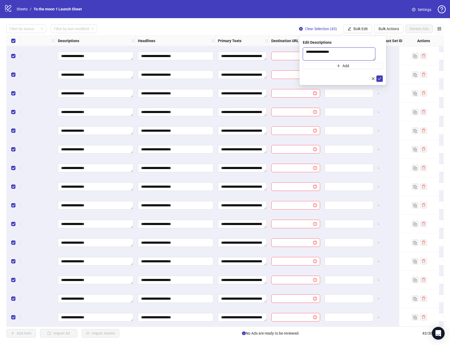
click at [317, 51] on textarea "**********" at bounding box center [338, 53] width 72 height 13
type textarea "**********"
click at [378, 80] on icon "check" at bounding box center [379, 80] width 3 height 3
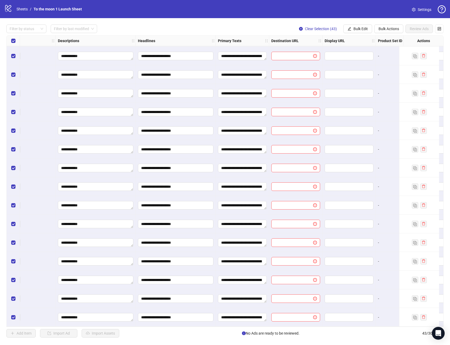
click at [355, 34] on div "**********" at bounding box center [225, 181] width 450 height 326
click at [358, 31] on button "Bulk Edit" at bounding box center [357, 29] width 29 height 9
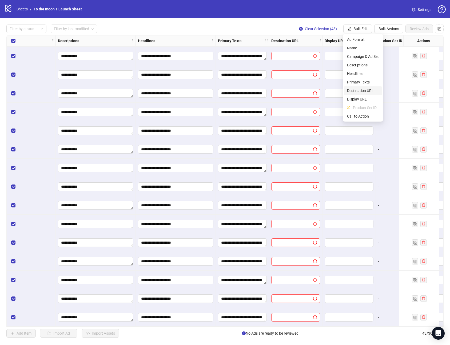
click at [361, 88] on span "Destination URL" at bounding box center [363, 91] width 32 height 6
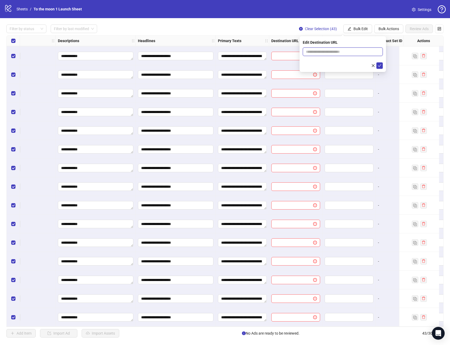
click at [325, 50] on input "text" at bounding box center [340, 52] width 69 height 6
paste input "**********"
type input "**********"
click at [379, 64] on icon "check" at bounding box center [379, 66] width 4 height 4
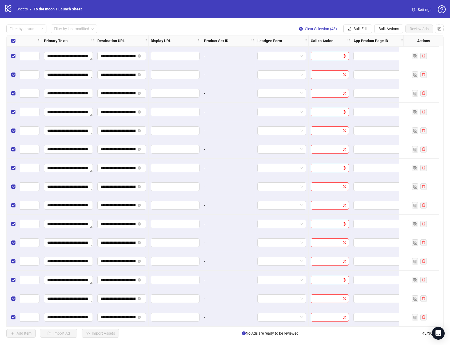
scroll to position [524, 439]
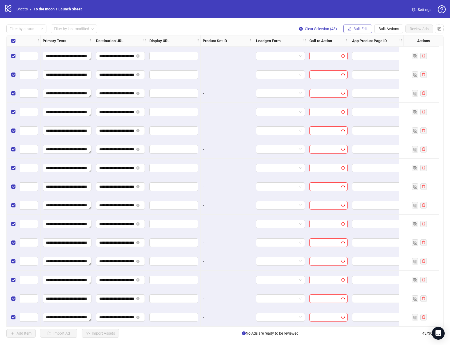
click at [358, 27] on span "Bulk Edit" at bounding box center [360, 29] width 14 height 4
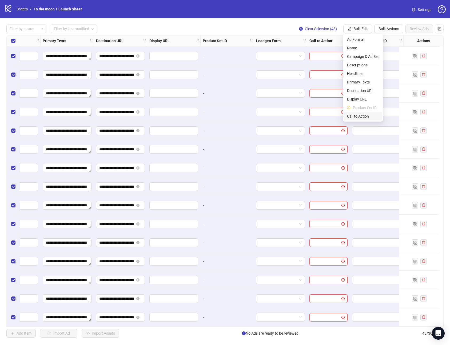
click at [362, 116] on span "Call to Action" at bounding box center [363, 116] width 32 height 6
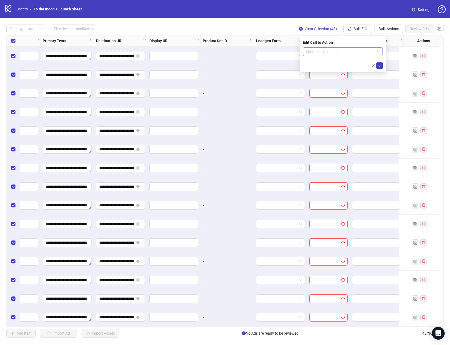
click at [369, 50] on input "search" at bounding box center [340, 52] width 69 height 8
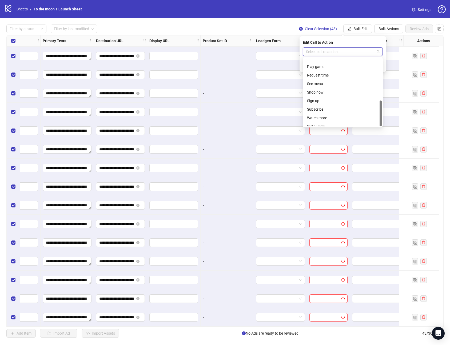
scroll to position [111, 0]
click at [322, 80] on div "Shop now" at bounding box center [342, 79] width 71 height 6
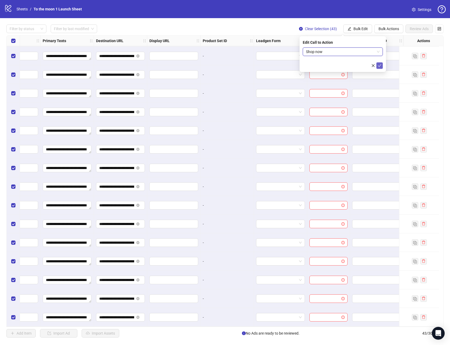
click at [379, 64] on icon "check" at bounding box center [379, 66] width 4 height 4
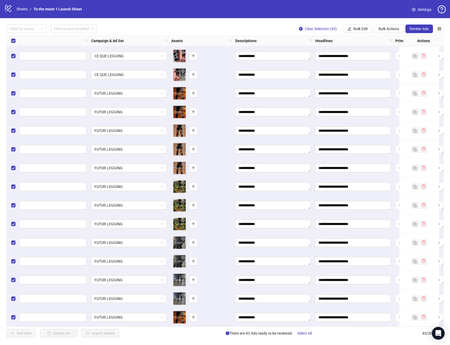
scroll to position [524, 0]
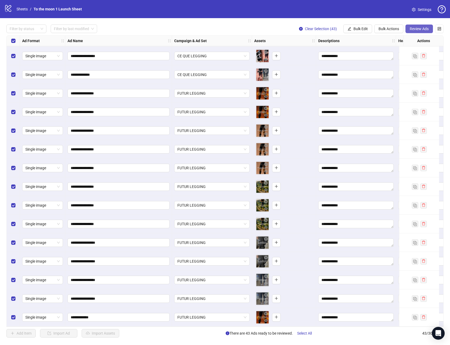
click at [421, 28] on span "Review Ads" at bounding box center [418, 29] width 19 height 4
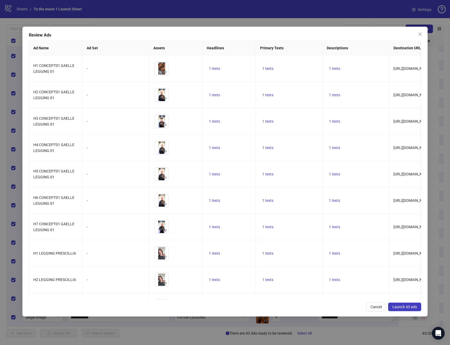
click at [404, 306] on span "Launch 43 ads" at bounding box center [404, 307] width 25 height 4
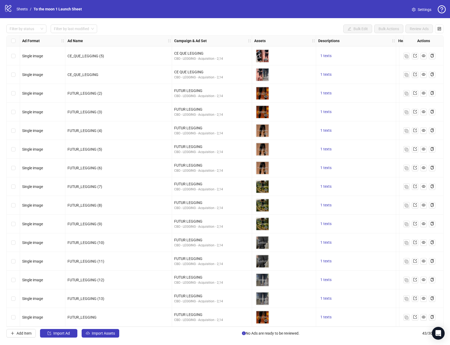
click at [415, 9] on link "Settings" at bounding box center [421, 9] width 28 height 9
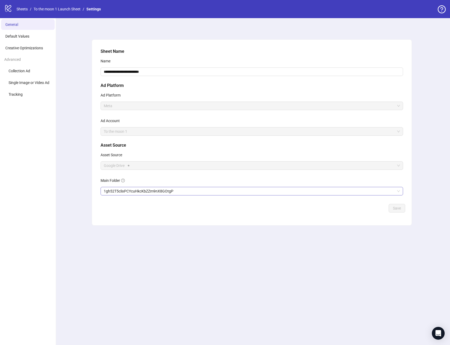
click at [143, 192] on span "1gh52T5clixPCYcuHkcKbZZm9nX8GOtgP" at bounding box center [252, 191] width 296 height 8
click at [396, 208] on span "Save" at bounding box center [396, 208] width 8 height 4
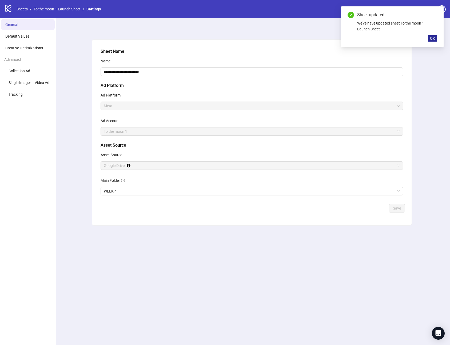
click at [432, 37] on span "OK" at bounding box center [432, 38] width 5 height 4
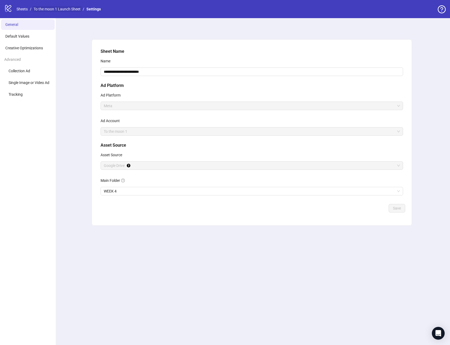
click at [61, 9] on link "To the moon 1 Launch Sheet" at bounding box center [57, 9] width 49 height 6
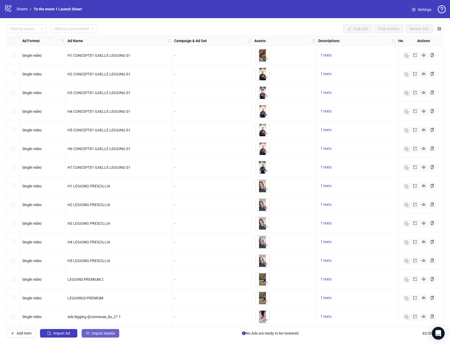
click at [100, 334] on span "Import Assets" at bounding box center [103, 333] width 23 height 4
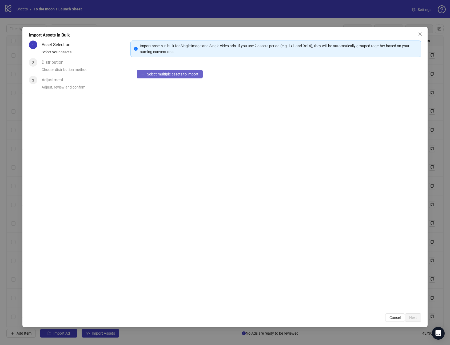
click at [182, 76] on span "Select multiple assets to import" at bounding box center [172, 74] width 51 height 4
click at [171, 93] on button "Add more assets" at bounding box center [158, 91] width 42 height 9
click at [165, 93] on span "Add more assets" at bounding box center [161, 91] width 28 height 4
click at [167, 90] on span "Add more assets" at bounding box center [161, 91] width 28 height 4
click at [165, 94] on button "Add more assets" at bounding box center [158, 91] width 42 height 9
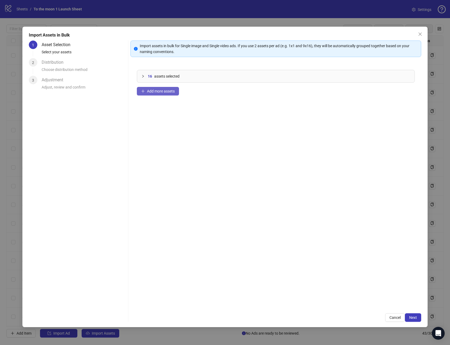
click at [172, 90] on span "Add more assets" at bounding box center [161, 91] width 28 height 4
click at [166, 94] on button "Add more assets" at bounding box center [158, 91] width 42 height 9
click at [163, 92] on span "Add more assets" at bounding box center [161, 91] width 28 height 4
click at [170, 92] on span "Add more assets" at bounding box center [161, 91] width 28 height 4
click at [171, 92] on span "Add more assets" at bounding box center [161, 91] width 28 height 4
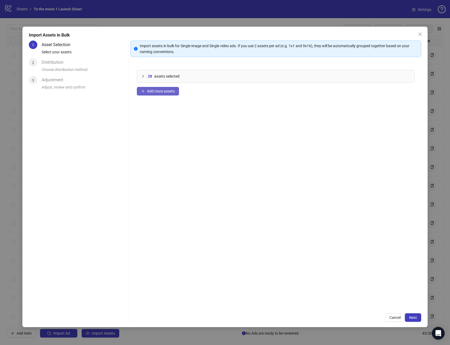
click at [168, 94] on button "Add more assets" at bounding box center [158, 91] width 42 height 9
click at [171, 95] on div "31 assets selected Add more assets" at bounding box center [275, 184] width 290 height 243
click at [161, 87] on button "Add more assets" at bounding box center [158, 91] width 42 height 9
click at [165, 90] on span "Add more assets" at bounding box center [161, 91] width 28 height 4
click at [171, 89] on span "Add more assets" at bounding box center [161, 91] width 28 height 4
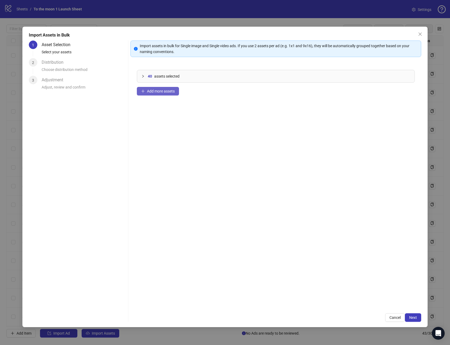
click at [168, 88] on button "Add more assets" at bounding box center [158, 91] width 42 height 9
click at [169, 91] on span "Add more assets" at bounding box center [161, 91] width 28 height 4
click at [169, 92] on span "Add more assets" at bounding box center [161, 91] width 28 height 4
click at [170, 87] on button "Add more assets" at bounding box center [158, 91] width 42 height 9
click at [411, 317] on span "Next" at bounding box center [413, 317] width 8 height 4
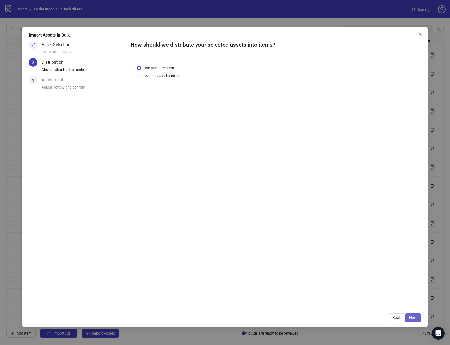
click at [411, 317] on span "Next" at bounding box center [413, 317] width 8 height 4
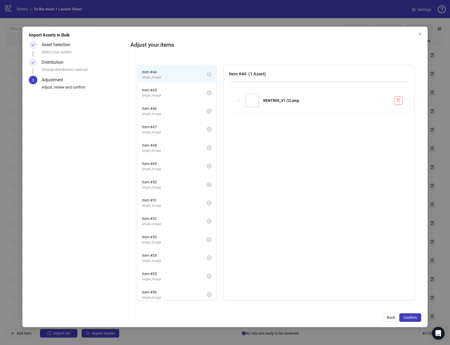
click at [411, 317] on span "Confirm" at bounding box center [409, 317] width 13 height 4
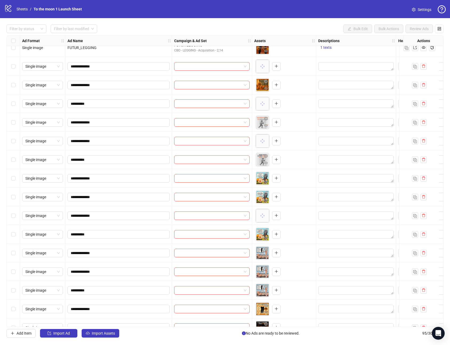
scroll to position [760, 0]
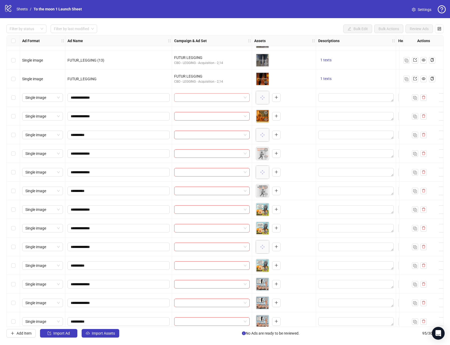
click at [235, 97] on input "search" at bounding box center [209, 98] width 64 height 8
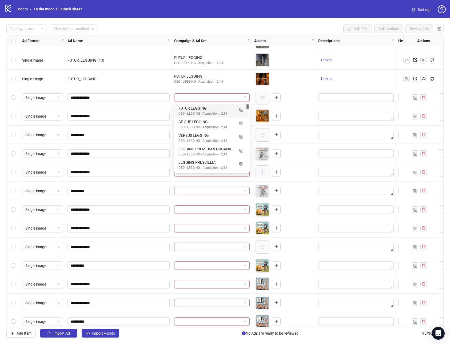
paste input "**********"
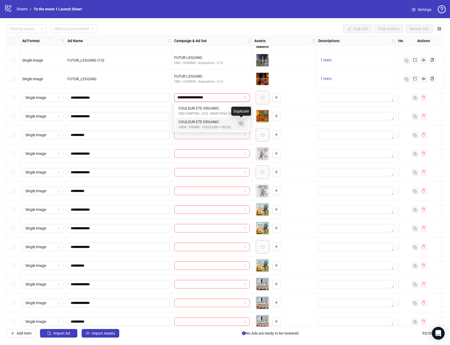
click at [241, 123] on img "button" at bounding box center [241, 124] width 4 height 4
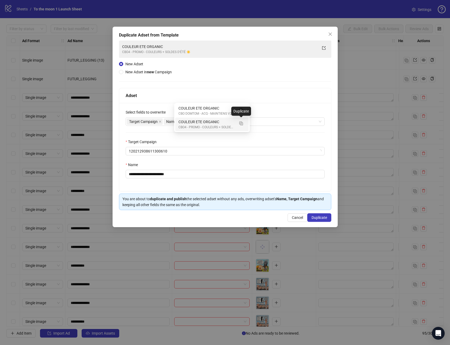
type input "**********"
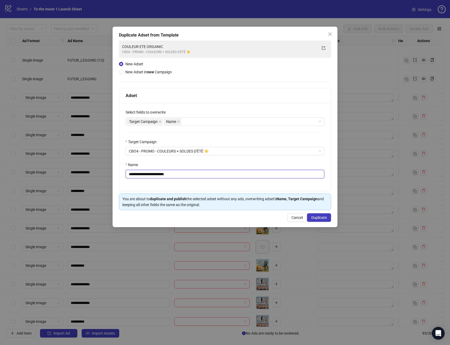
click at [162, 174] on input "**********" at bounding box center [224, 174] width 199 height 9
drag, startPoint x: 145, startPoint y: 175, endPoint x: 169, endPoint y: 175, distance: 24.2
click at [169, 175] on input "**********" at bounding box center [224, 174] width 199 height 9
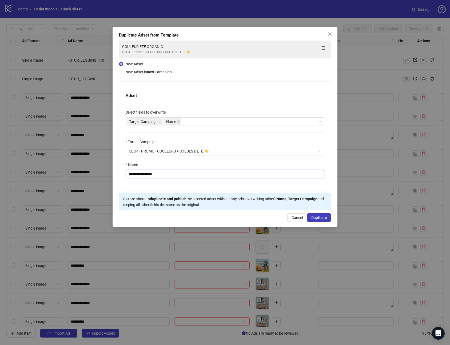
drag, startPoint x: 149, startPoint y: 175, endPoint x: 145, endPoint y: 175, distance: 3.7
click at [145, 175] on input "**********" at bounding box center [224, 174] width 199 height 9
click at [175, 175] on input "**********" at bounding box center [224, 174] width 199 height 9
paste input "**"
type input "**********"
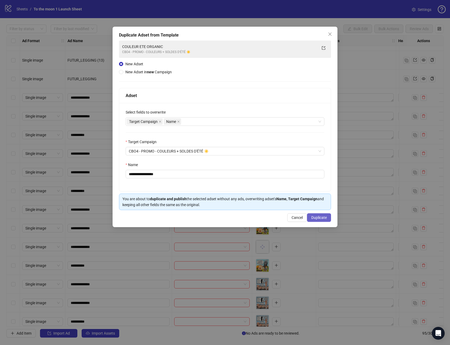
click at [322, 217] on span "Duplicate" at bounding box center [318, 217] width 15 height 4
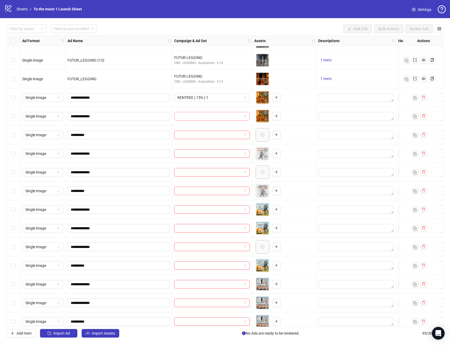
click at [214, 118] on input "search" at bounding box center [209, 116] width 64 height 8
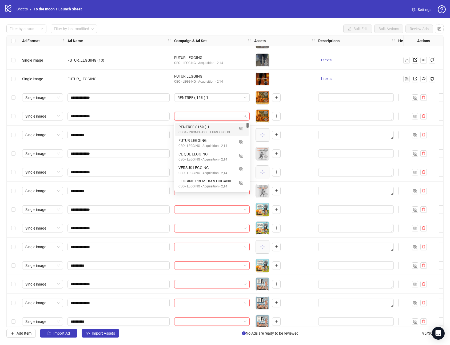
click at [209, 128] on div "RENTREE ( 15% ) 1" at bounding box center [206, 127] width 56 height 6
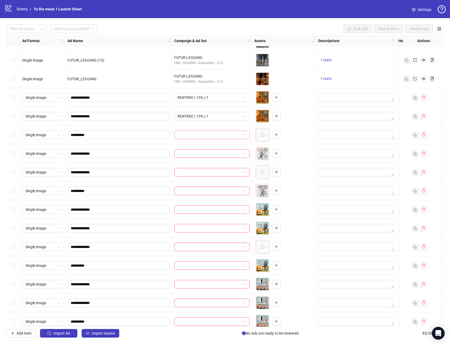
click at [208, 135] on input "search" at bounding box center [209, 135] width 64 height 8
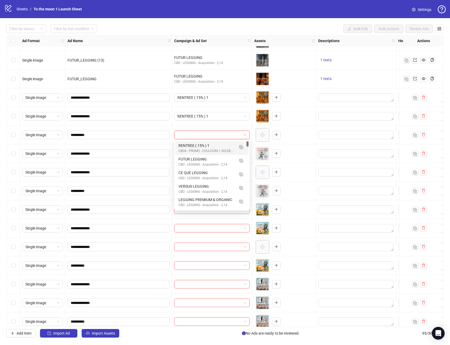
click at [208, 152] on div "CBO4 - PROMO - COULEURS + SOLDES D'ÉTÉ ☀️" at bounding box center [206, 150] width 56 height 5
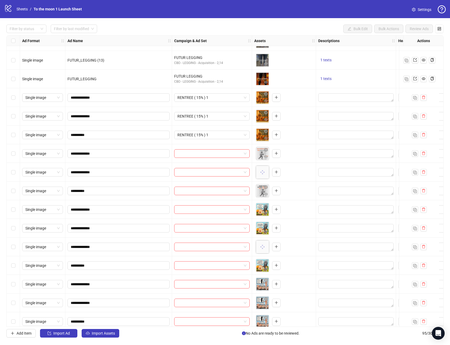
click at [207, 158] on div at bounding box center [212, 153] width 80 height 19
click at [207, 152] on input "search" at bounding box center [209, 153] width 64 height 8
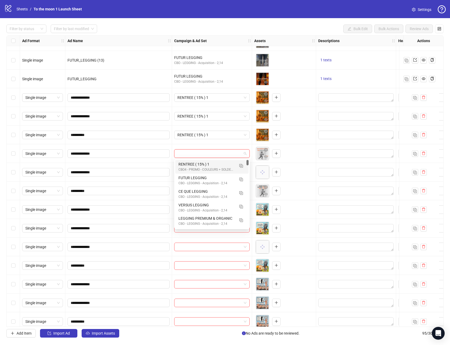
click at [203, 164] on div "RENTREE ( 15% ) 1" at bounding box center [206, 164] width 56 height 6
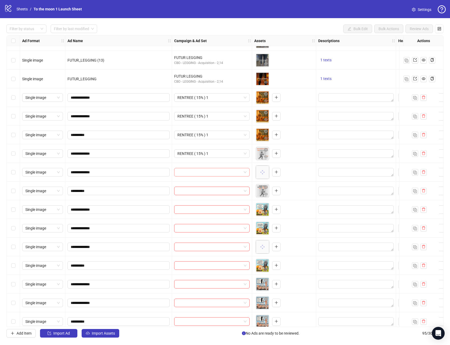
click at [203, 171] on input "search" at bounding box center [209, 172] width 64 height 8
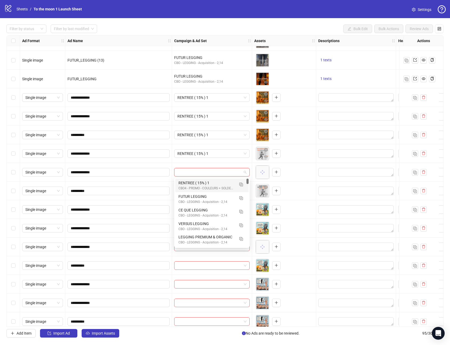
click at [203, 182] on div "RENTREE ( 15% ) 1" at bounding box center [206, 183] width 56 height 6
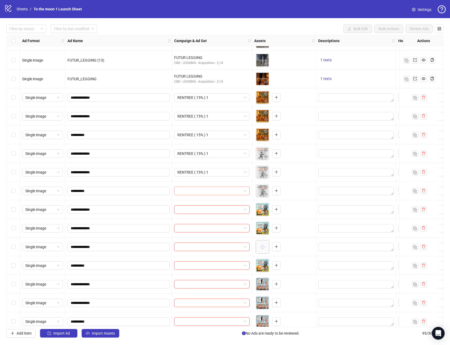
click at [201, 192] on input "search" at bounding box center [209, 191] width 64 height 8
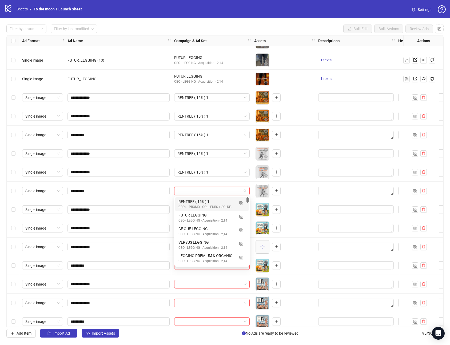
click at [200, 205] on div "CBO4 - PROMO - COULEURS + SOLDES D'ÉTÉ ☀️" at bounding box center [206, 206] width 56 height 5
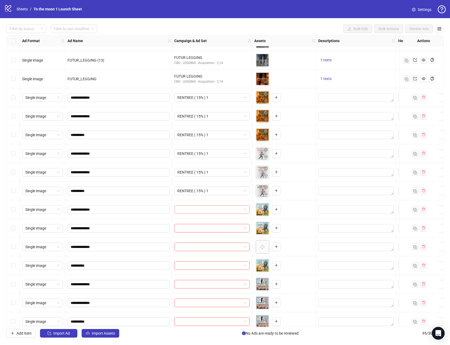
click at [200, 209] on input "search" at bounding box center [209, 209] width 64 height 8
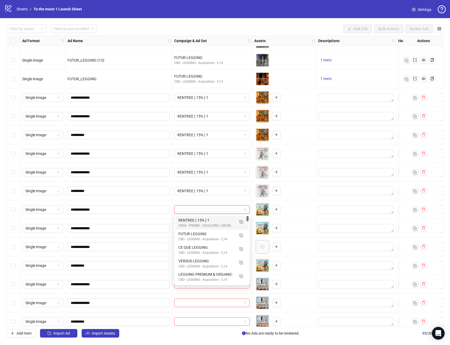
click at [200, 223] on div "CBO4 - PROMO - COULEURS + SOLDES D'ÉTÉ ☀️" at bounding box center [206, 225] width 56 height 5
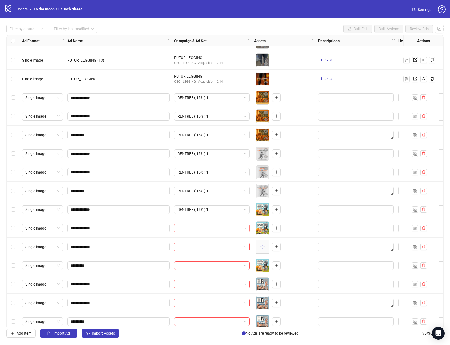
click at [200, 229] on input "search" at bounding box center [209, 228] width 64 height 8
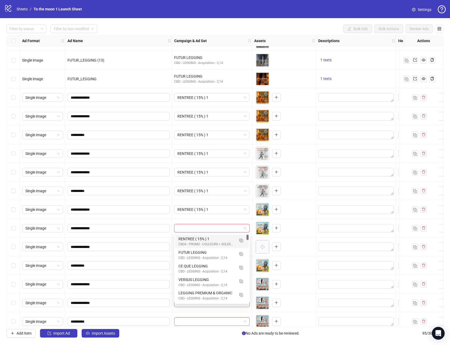
click at [200, 238] on div "RENTREE ( 15% ) 1" at bounding box center [206, 239] width 56 height 6
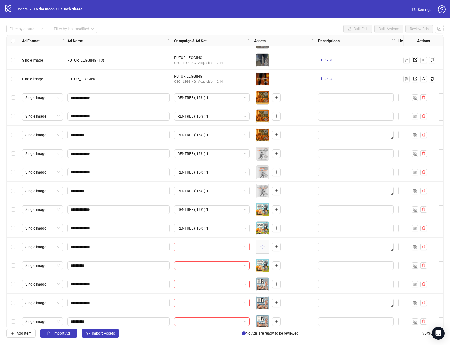
click at [200, 246] on input "search" at bounding box center [209, 247] width 64 height 8
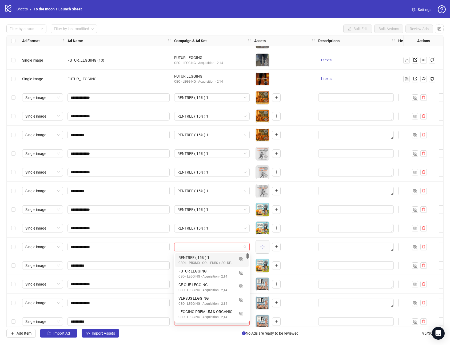
click at [200, 254] on div "RENTREE ( 15% ) 1 CBO4 - PROMO - COULEURS + SOLDES D'ÉTÉ ☀️" at bounding box center [211, 260] width 73 height 14
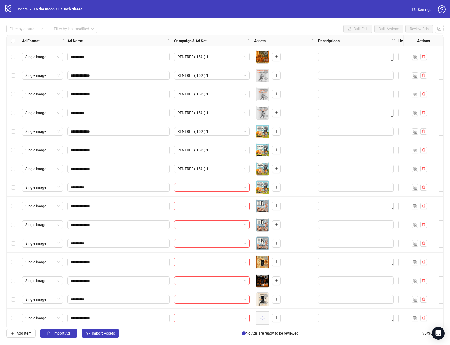
scroll to position [903, 0]
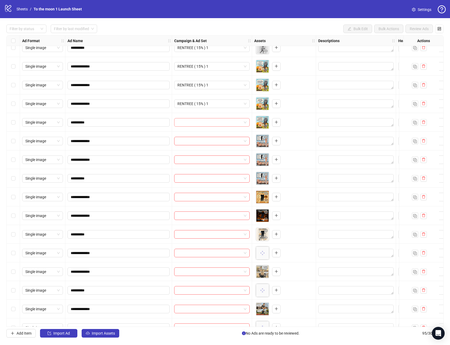
click at [189, 119] on input "search" at bounding box center [209, 122] width 64 height 8
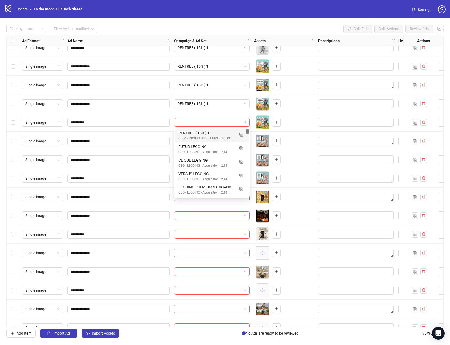
click at [190, 135] on div "RENTREE ( 15% ) 1" at bounding box center [206, 133] width 56 height 6
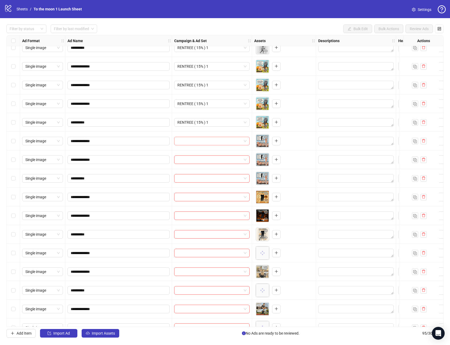
click at [190, 140] on input "search" at bounding box center [209, 141] width 64 height 8
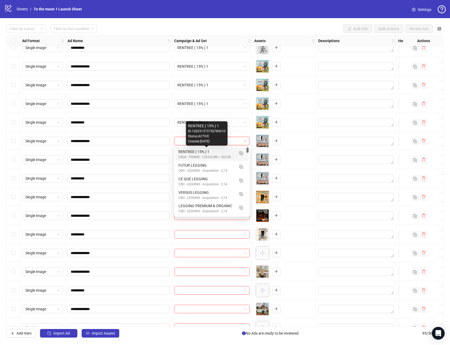
click at [190, 150] on div "RENTREE ( 15% ) 1" at bounding box center [206, 152] width 56 height 6
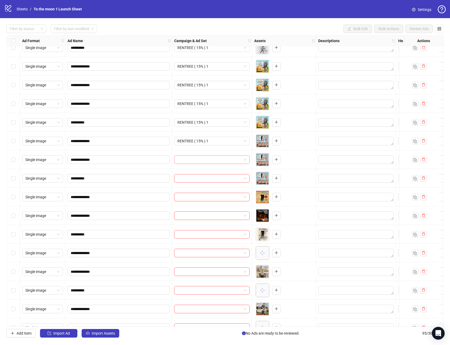
click at [193, 158] on input "search" at bounding box center [209, 160] width 64 height 8
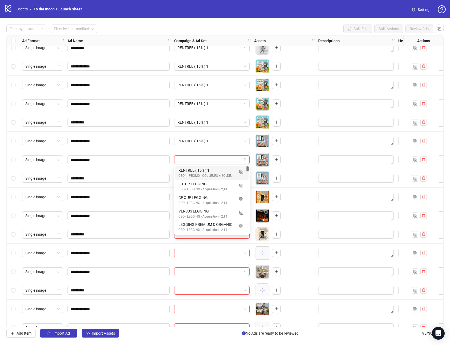
click at [193, 171] on div "RENTREE ( 15% ) 1" at bounding box center [206, 170] width 56 height 6
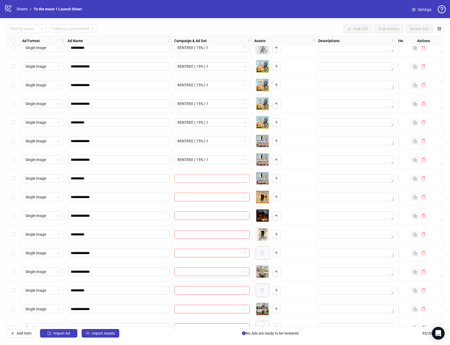
click at [194, 177] on input "search" at bounding box center [209, 178] width 64 height 8
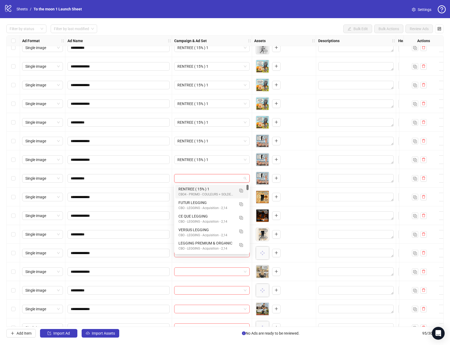
click at [194, 190] on div "RENTREE ( 15% ) 1" at bounding box center [206, 189] width 56 height 6
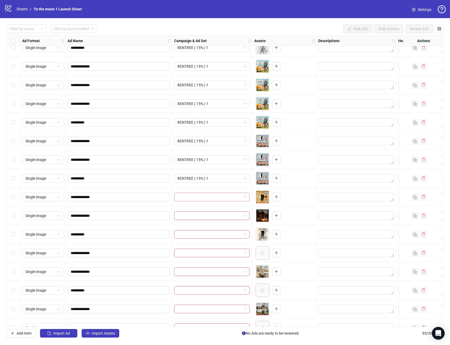
click at [194, 199] on input "search" at bounding box center [209, 197] width 64 height 8
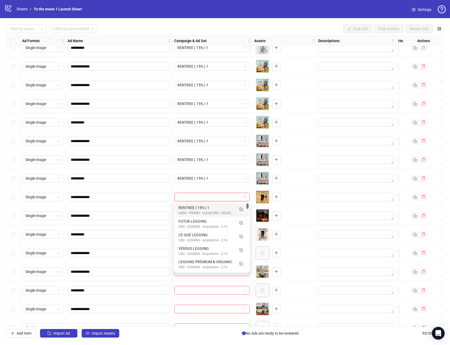
click at [194, 209] on div "RENTREE ( 15% ) 1" at bounding box center [206, 208] width 56 height 6
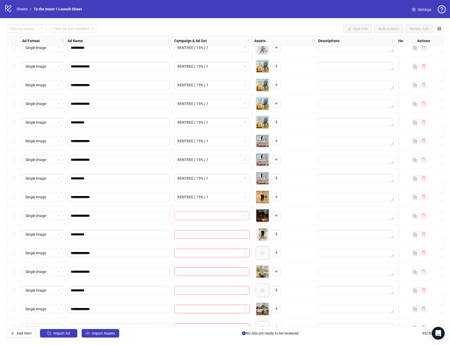
click at [194, 217] on input "search" at bounding box center [209, 216] width 64 height 8
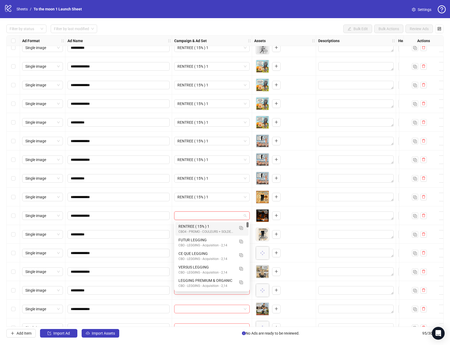
click at [194, 225] on div "RENTREE ( 15% ) 1" at bounding box center [206, 226] width 56 height 6
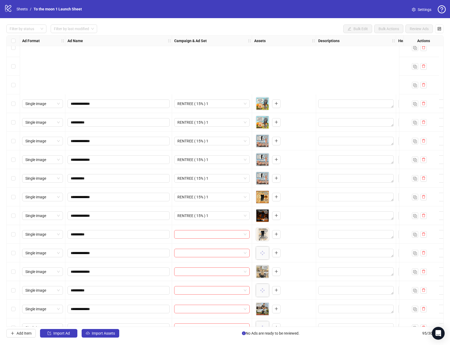
scroll to position [988, 0]
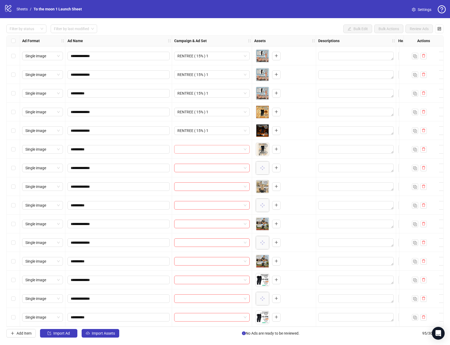
click at [241, 149] on input "search" at bounding box center [209, 149] width 64 height 8
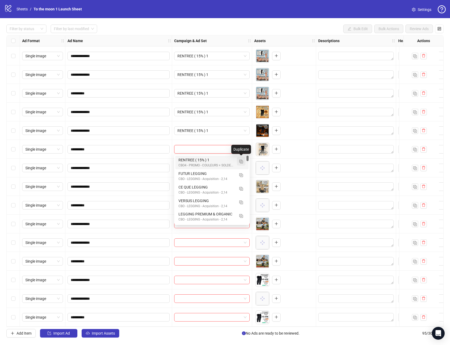
click at [241, 163] on img "button" at bounding box center [241, 162] width 4 height 4
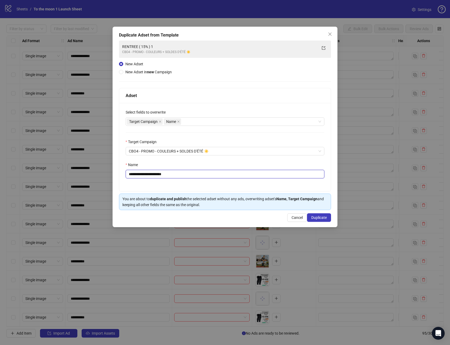
drag, startPoint x: 158, startPoint y: 174, endPoint x: 202, endPoint y: 174, distance: 44.5
click at [202, 174] on input "**********" at bounding box center [224, 174] width 199 height 9
type input "**********"
click at [322, 217] on span "Duplicate" at bounding box center [318, 217] width 15 height 4
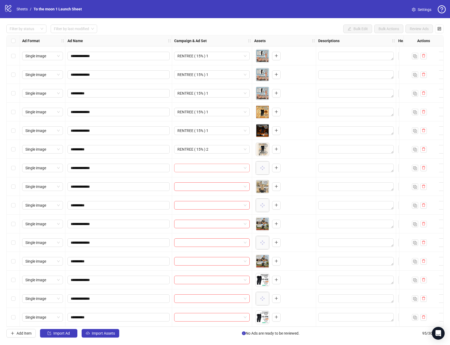
click at [212, 168] on input "search" at bounding box center [209, 168] width 64 height 8
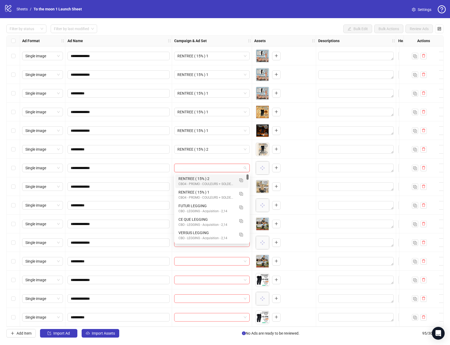
click at [207, 180] on div "RENTREE ( 15% ) 2" at bounding box center [206, 179] width 56 height 6
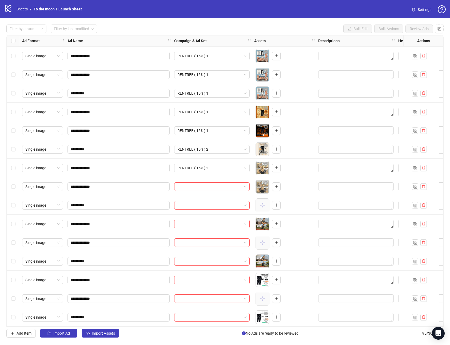
click at [206, 192] on div at bounding box center [212, 186] width 80 height 19
click at [210, 189] on input "search" at bounding box center [209, 187] width 64 height 8
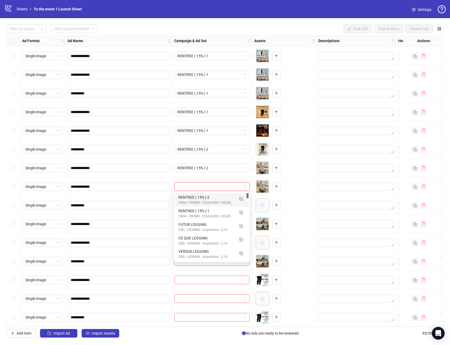
click at [207, 198] on div "RENTREE ( 15% ) 2" at bounding box center [206, 197] width 56 height 6
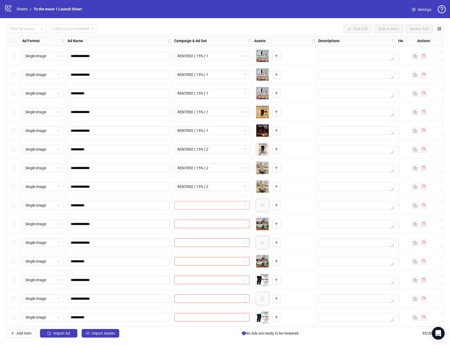
click at [206, 207] on input "search" at bounding box center [209, 205] width 64 height 8
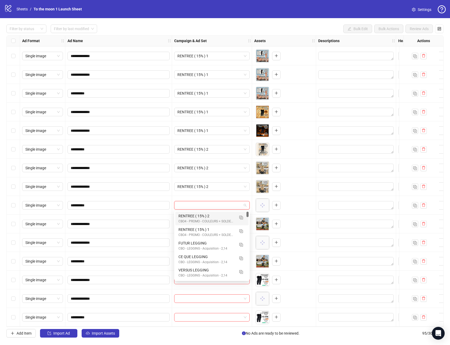
click at [205, 216] on div "RENTREE ( 15% ) 2" at bounding box center [206, 216] width 56 height 6
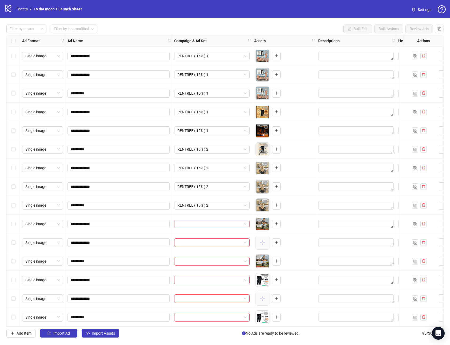
click at [203, 224] on input "search" at bounding box center [209, 224] width 64 height 8
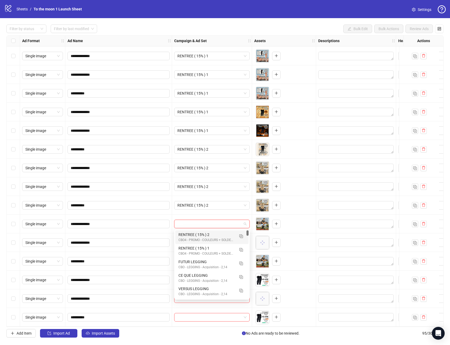
click at [201, 233] on div "RENTREE ( 15% ) 2" at bounding box center [206, 235] width 56 height 6
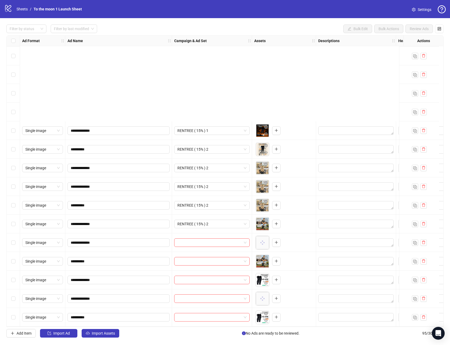
scroll to position [1115, 0]
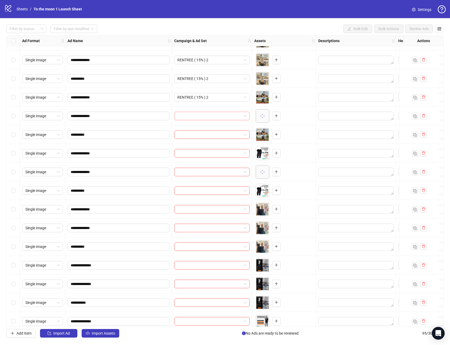
click at [204, 116] on input "search" at bounding box center [209, 116] width 64 height 8
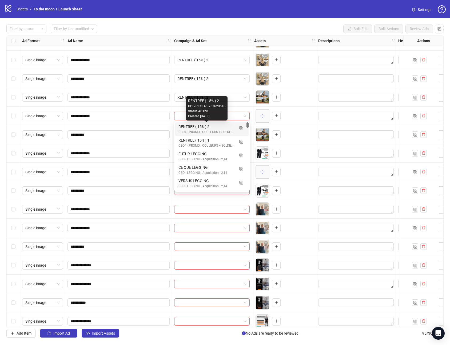
click at [203, 127] on div "RENTREE ( 15% ) 2" at bounding box center [206, 127] width 56 height 6
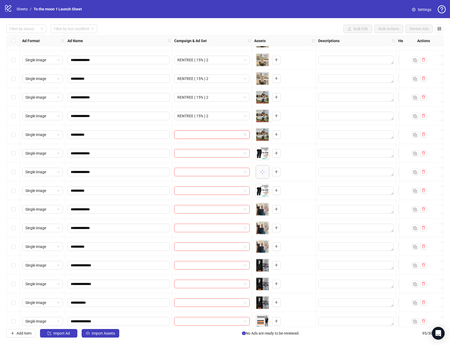
click at [203, 136] on input "search" at bounding box center [209, 135] width 64 height 8
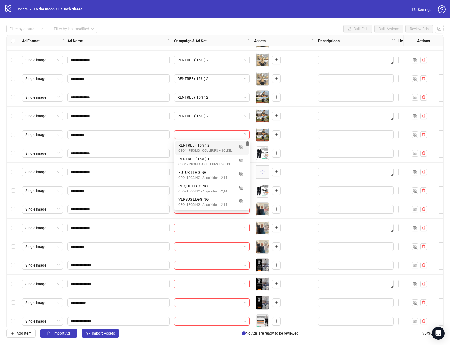
click at [203, 146] on div "RENTREE ( 15% ) 2" at bounding box center [206, 145] width 56 height 6
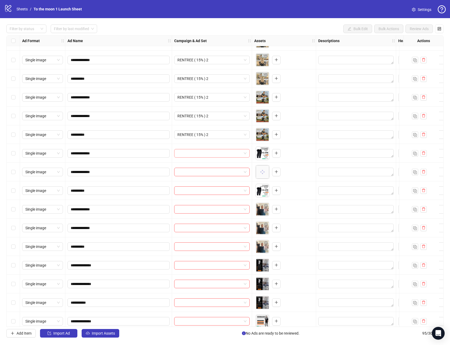
click at [203, 155] on input "search" at bounding box center [209, 153] width 64 height 8
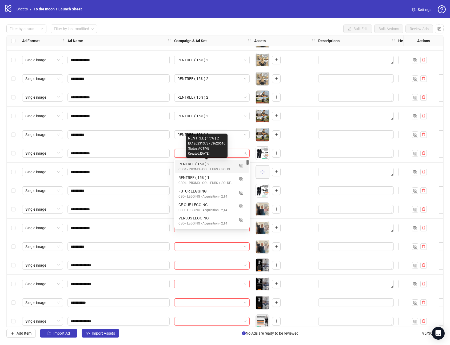
click at [203, 165] on div "RENTREE ( 15% ) 2" at bounding box center [206, 164] width 56 height 6
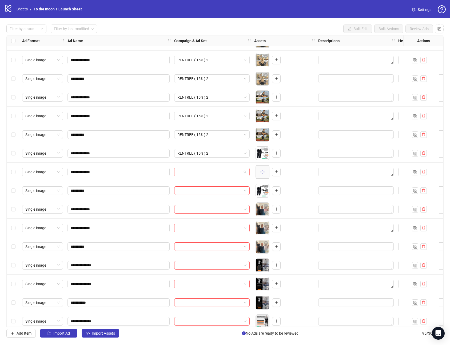
click at [202, 172] on input "search" at bounding box center [209, 172] width 64 height 8
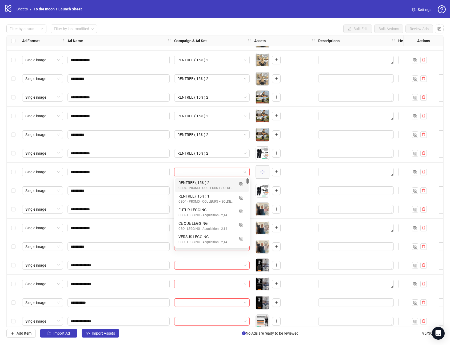
click at [202, 181] on div "RENTREE ( 15% ) 2" at bounding box center [206, 183] width 56 height 6
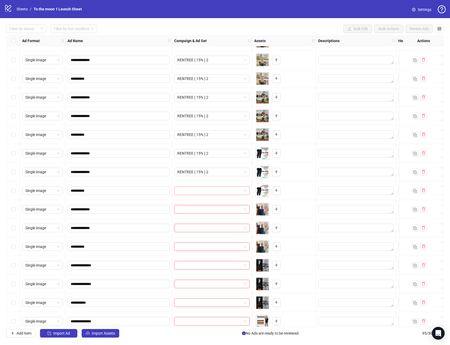
click at [202, 191] on input "search" at bounding box center [209, 191] width 64 height 8
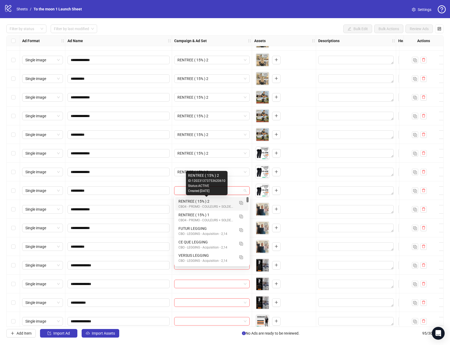
click at [199, 204] on div "RENTREE ( 15% ) 2 CBO4 - PROMO - COULEURS + SOLDES D'ÉTÉ ☀️" at bounding box center [206, 203] width 56 height 11
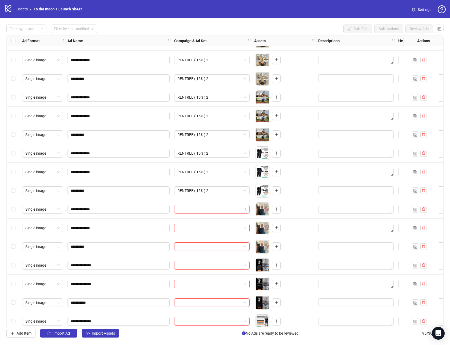
click at [200, 209] on input "search" at bounding box center [209, 209] width 64 height 8
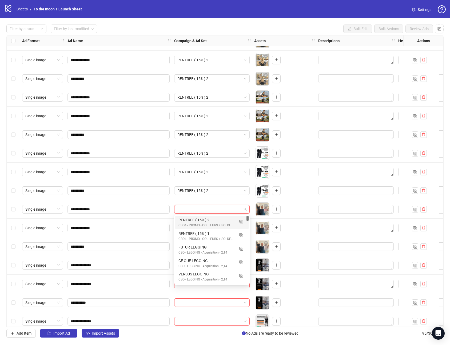
click at [198, 221] on div "RENTREE ( 15% ) 2" at bounding box center [206, 220] width 56 height 6
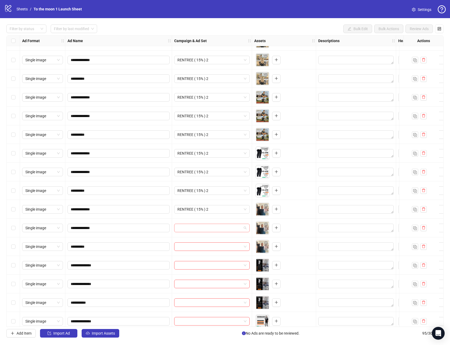
click at [198, 230] on input "search" at bounding box center [209, 228] width 64 height 8
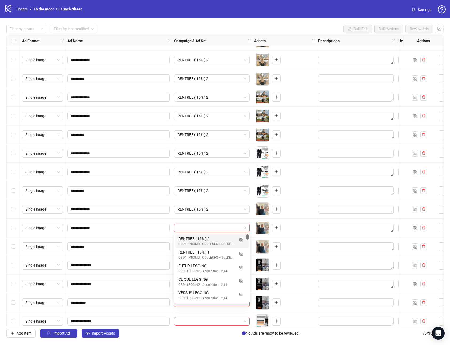
click at [197, 241] on div "RENTREE ( 15% ) 2" at bounding box center [206, 239] width 56 height 6
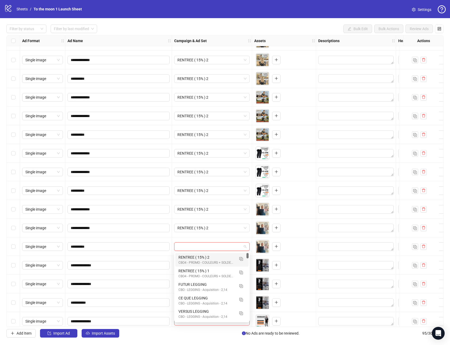
click at [197, 244] on input "search" at bounding box center [209, 246] width 64 height 8
click at [197, 260] on div "RENTREE ( 15% ) 2" at bounding box center [206, 257] width 56 height 6
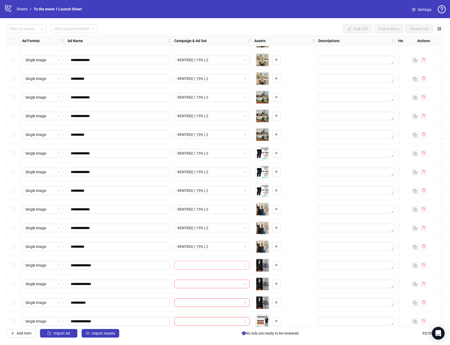
click at [195, 266] on input "search" at bounding box center [209, 265] width 64 height 8
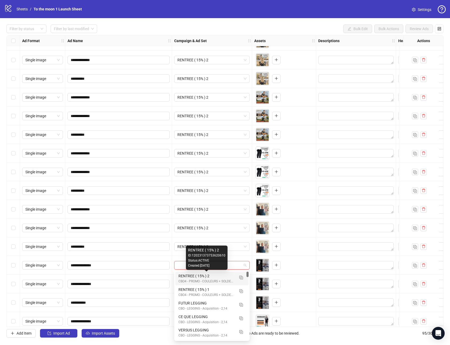
click at [195, 275] on div "RENTREE ( 15% ) 2" at bounding box center [206, 276] width 56 height 6
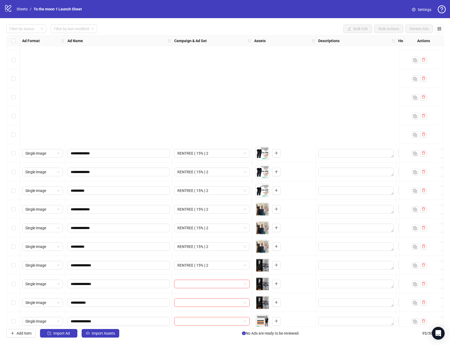
scroll to position [1285, 0]
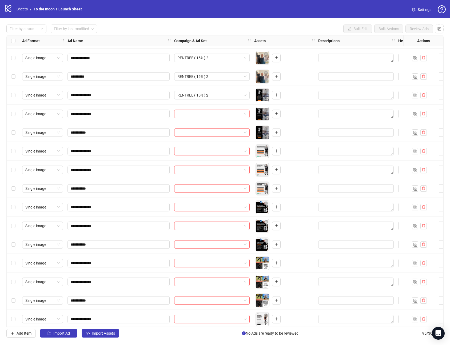
click at [212, 115] on input "search" at bounding box center [209, 114] width 64 height 8
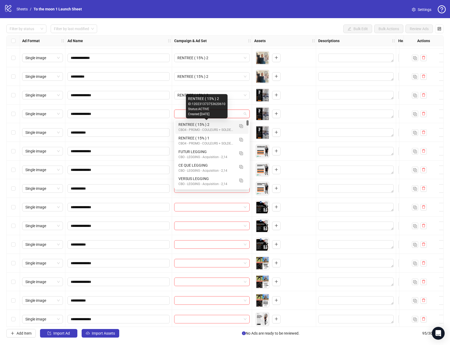
click at [212, 126] on div "RENTREE ( 15% ) 2" at bounding box center [206, 125] width 56 height 6
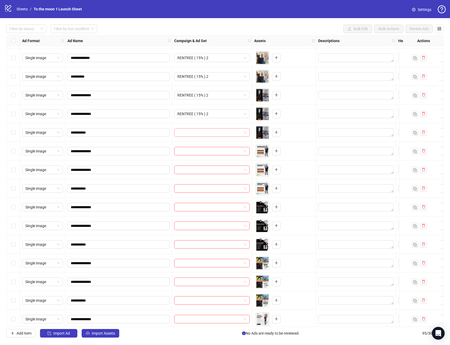
click at [234, 133] on input "search" at bounding box center [209, 132] width 64 height 8
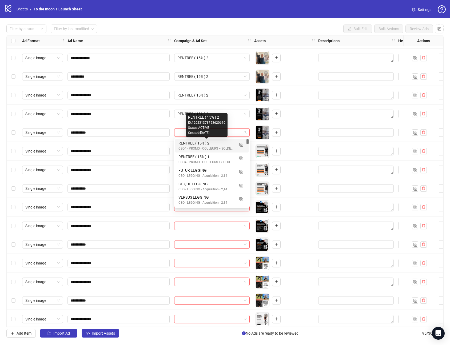
click at [210, 144] on div "RENTREE ( 15% ) 2" at bounding box center [206, 143] width 56 height 6
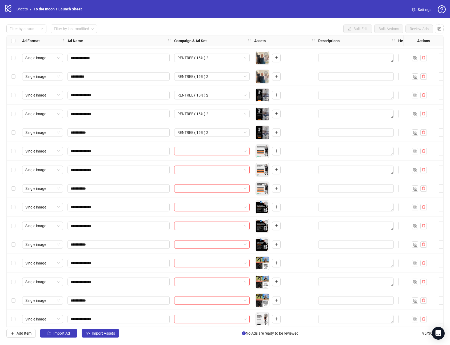
click at [242, 151] on span at bounding box center [211, 151] width 69 height 8
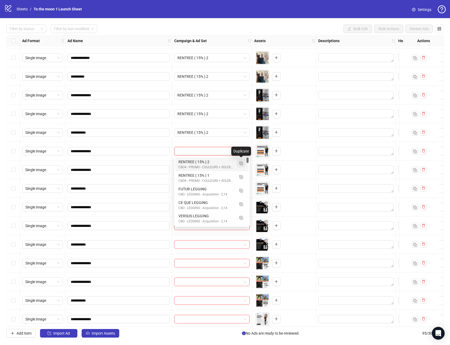
click at [240, 161] on span "button" at bounding box center [241, 163] width 4 height 4
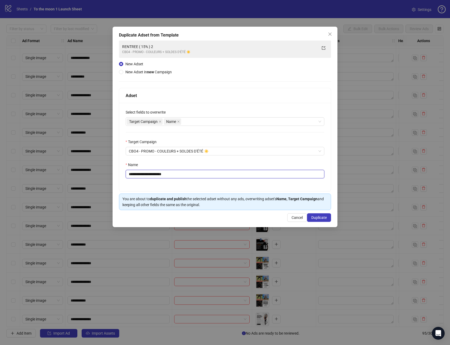
drag, startPoint x: 157, startPoint y: 174, endPoint x: 211, endPoint y: 174, distance: 53.6
click at [211, 174] on input "**********" at bounding box center [224, 174] width 199 height 9
type input "**********"
click at [313, 217] on span "Duplicate" at bounding box center [318, 217] width 15 height 4
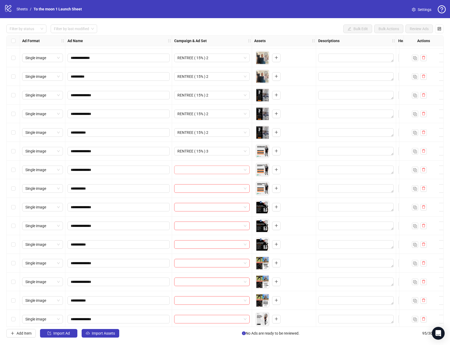
click at [220, 172] on input "search" at bounding box center [209, 170] width 64 height 8
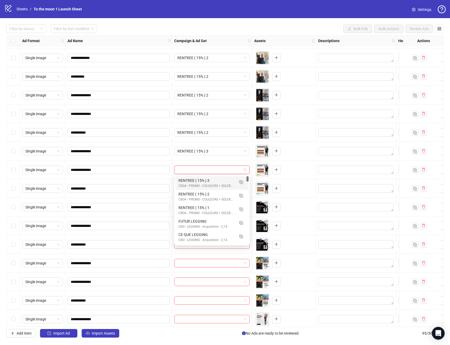
click at [205, 186] on div "CBO4 - PROMO - COULEURS + SOLDES D'ÉTÉ ☀️" at bounding box center [206, 185] width 56 height 5
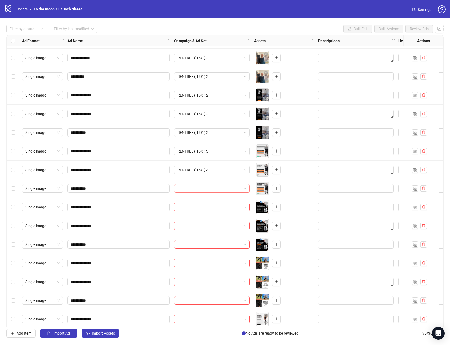
click at [205, 187] on input "search" at bounding box center [209, 188] width 64 height 8
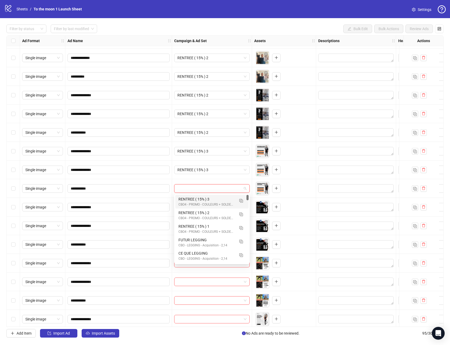
click at [204, 196] on div "RENTREE ( 15% ) 3 CBO4 - PROMO - COULEURS + SOLDES D'ÉTÉ ☀️" at bounding box center [211, 202] width 73 height 14
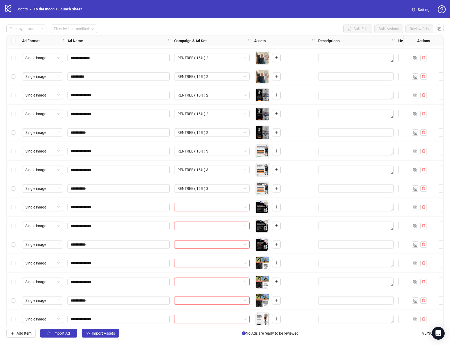
click at [204, 205] on input "search" at bounding box center [209, 207] width 64 height 8
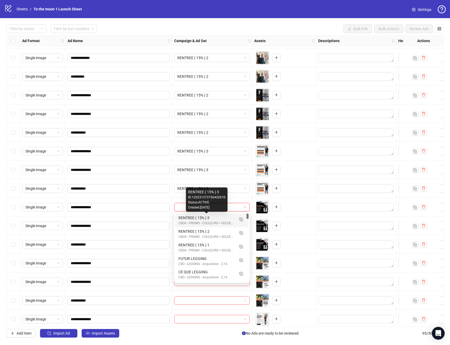
click at [204, 215] on div "RENTREE ( 15% ) 3" at bounding box center [206, 218] width 56 height 6
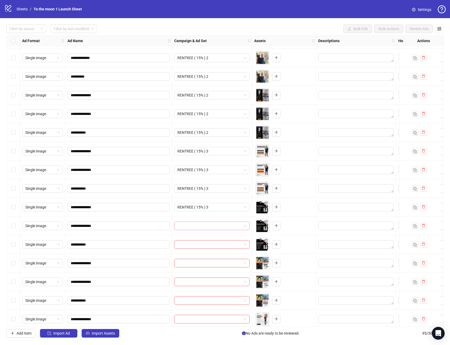
click at [204, 226] on input "search" at bounding box center [209, 226] width 64 height 8
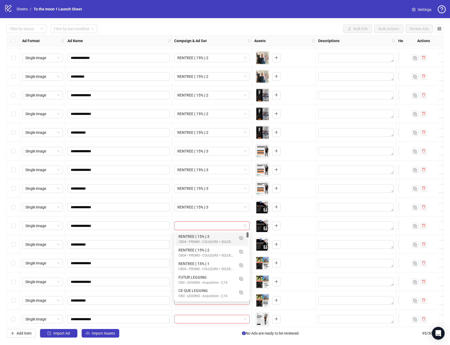
click at [204, 234] on div "RENTREE ( 15% ) 3" at bounding box center [206, 236] width 56 height 6
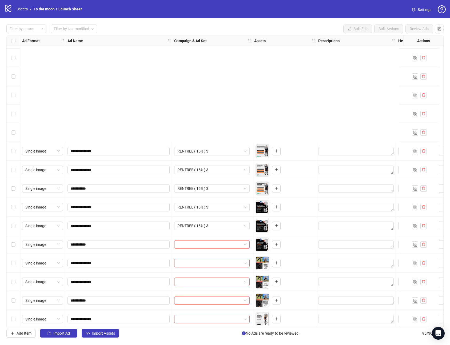
scroll to position [1423, 0]
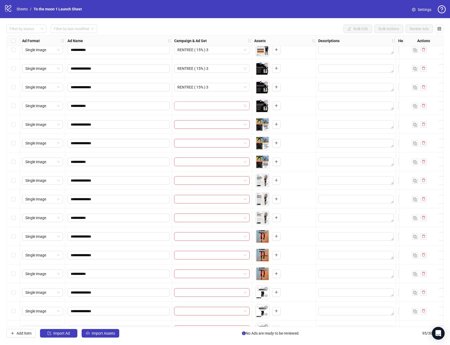
click at [207, 107] on input "search" at bounding box center [209, 106] width 64 height 8
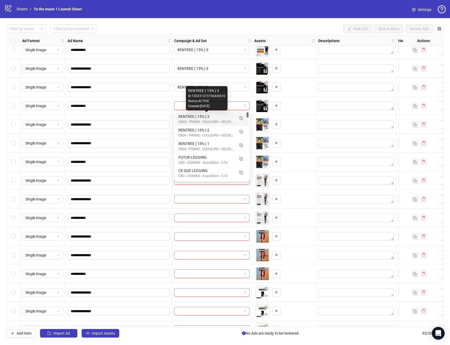
click at [206, 118] on div "RENTREE ( 15% ) 3" at bounding box center [206, 117] width 56 height 6
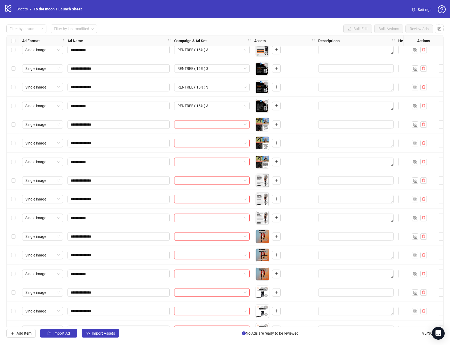
click at [206, 124] on input "search" at bounding box center [209, 124] width 64 height 8
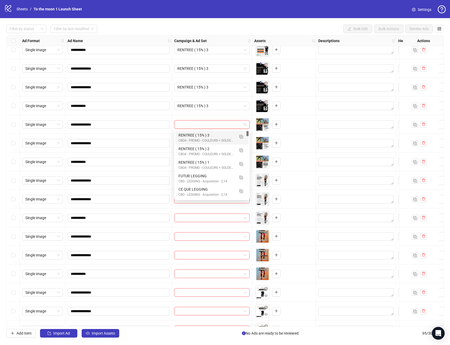
click at [206, 134] on div "RENTREE ( 15% ) 3" at bounding box center [206, 135] width 56 height 6
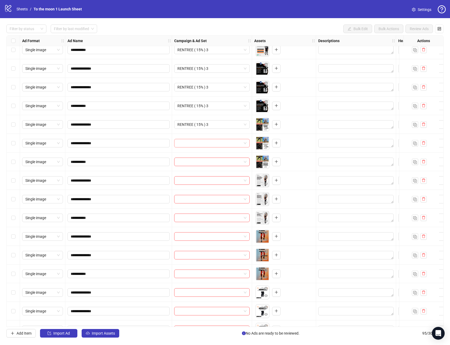
click at [206, 143] on input "search" at bounding box center [209, 143] width 64 height 8
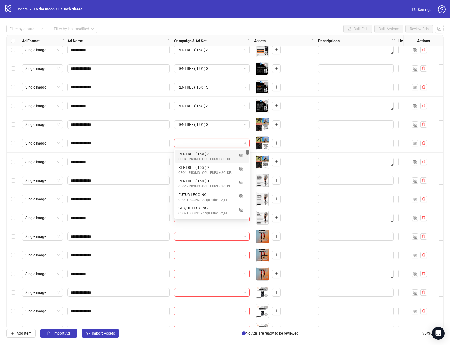
click at [206, 155] on div "RENTREE ( 15% ) 3" at bounding box center [206, 154] width 56 height 6
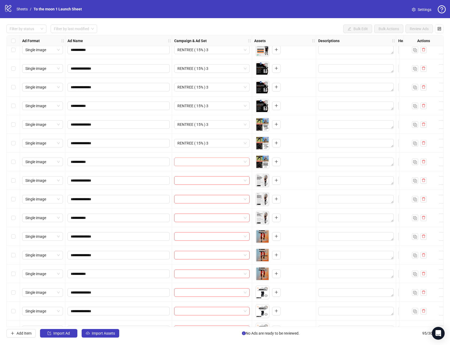
click at [206, 161] on input "search" at bounding box center [209, 162] width 64 height 8
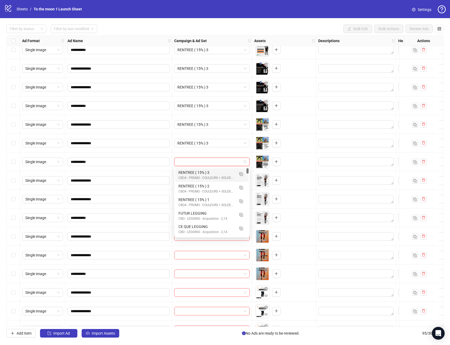
click at [206, 173] on div "RENTREE ( 15% ) 3" at bounding box center [206, 172] width 56 height 6
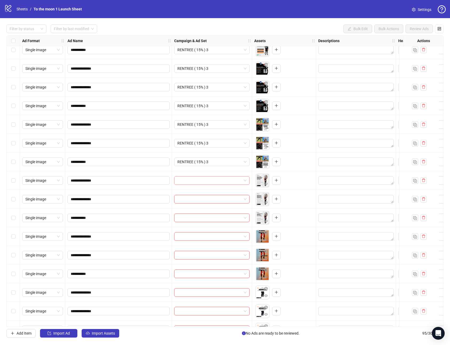
click at [206, 181] on input "search" at bounding box center [209, 180] width 64 height 8
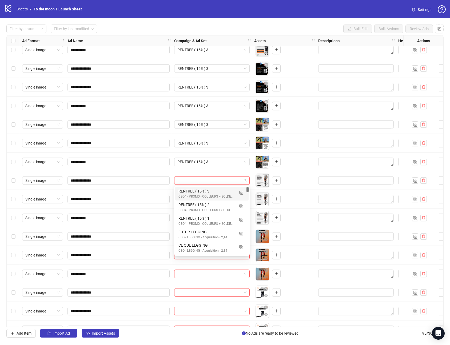
click at [206, 196] on div "CBO4 - PROMO - COULEURS + SOLDES D'ÉTÉ ☀️" at bounding box center [206, 196] width 56 height 5
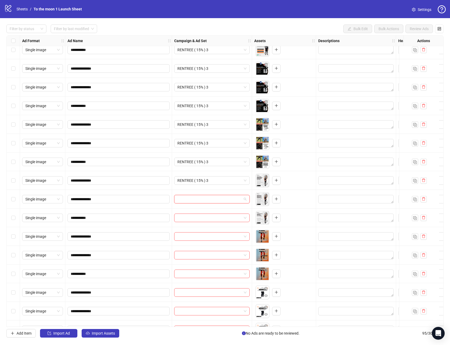
click at [206, 200] on input "search" at bounding box center [209, 199] width 64 height 8
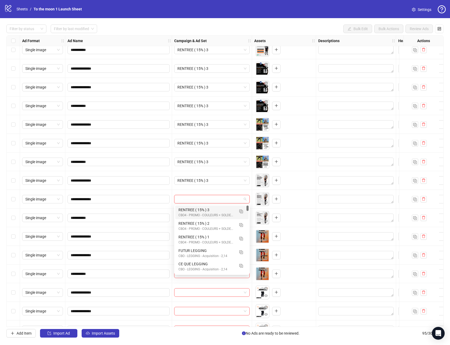
click at [206, 209] on div "RENTREE ( 15% ) 3" at bounding box center [206, 210] width 56 height 6
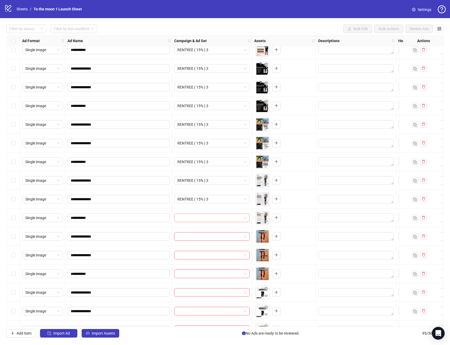
click at [206, 218] on input "search" at bounding box center [209, 218] width 64 height 8
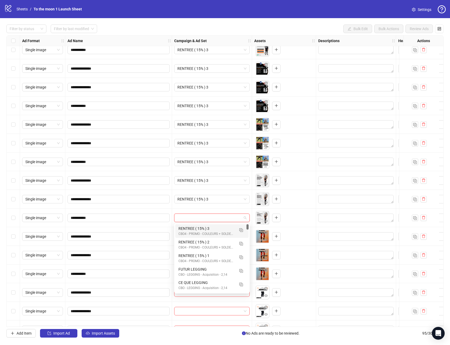
click at [206, 227] on div "RENTREE ( 15% ) 3" at bounding box center [206, 228] width 56 height 6
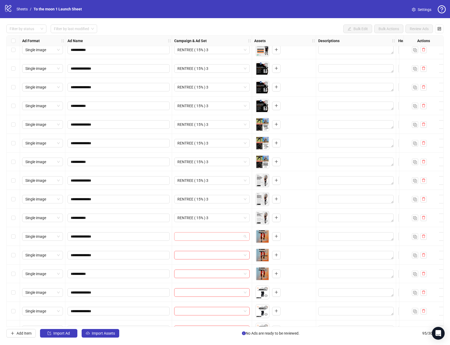
click at [206, 234] on input "search" at bounding box center [209, 236] width 64 height 8
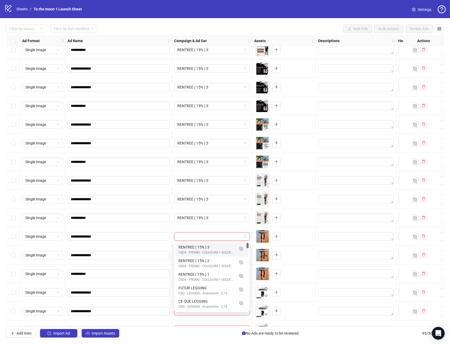
click at [206, 244] on div "RENTREE ( 15% ) 3" at bounding box center [206, 247] width 56 height 6
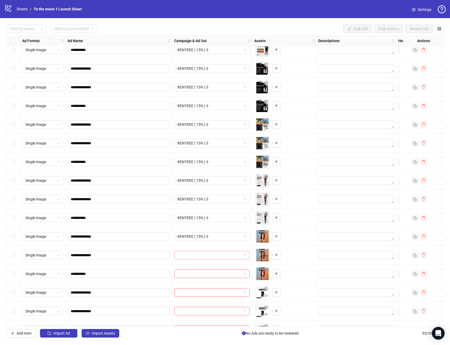
click at [206, 254] on input "search" at bounding box center [209, 255] width 64 height 8
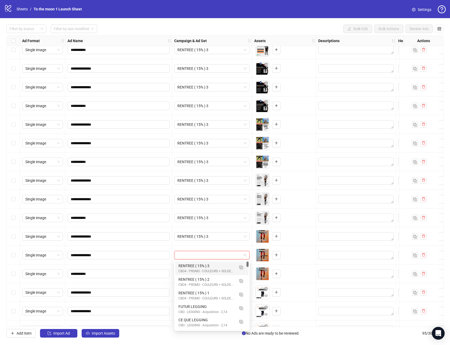
click at [206, 263] on div "RENTREE ( 15% ) 3" at bounding box center [206, 266] width 56 height 6
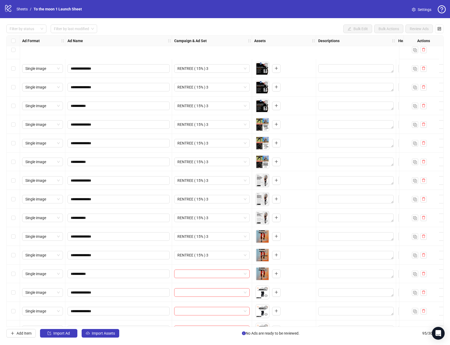
scroll to position [1494, 0]
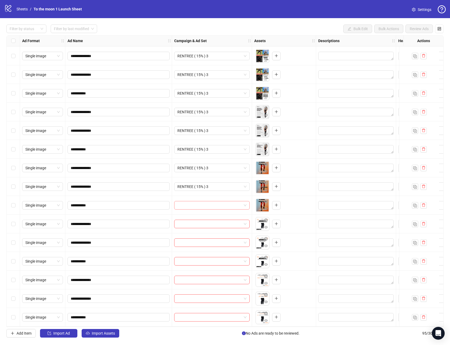
click at [214, 201] on input "search" at bounding box center [209, 205] width 64 height 8
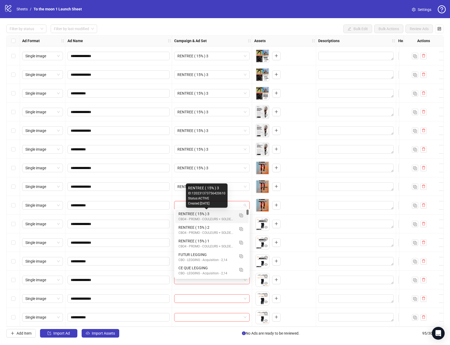
click at [210, 216] on div "RENTREE ( 15% ) 3" at bounding box center [206, 214] width 56 height 6
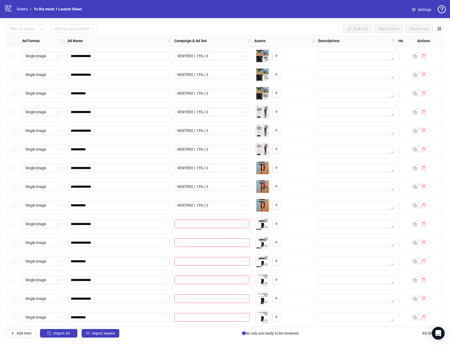
click at [210, 228] on div at bounding box center [212, 223] width 80 height 19
click at [215, 220] on input "search" at bounding box center [209, 224] width 64 height 8
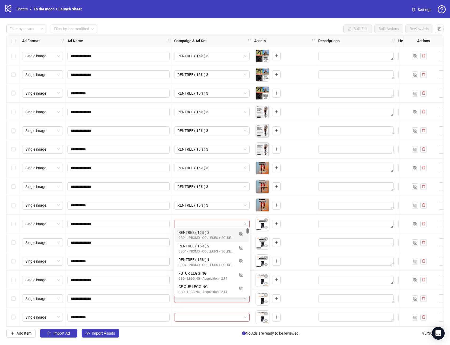
click at [212, 229] on div "RENTREE ( 15% ) 3 CBO4 - PROMO - COULEURS + SOLDES D'ÉTÉ ☀️" at bounding box center [211, 235] width 73 height 14
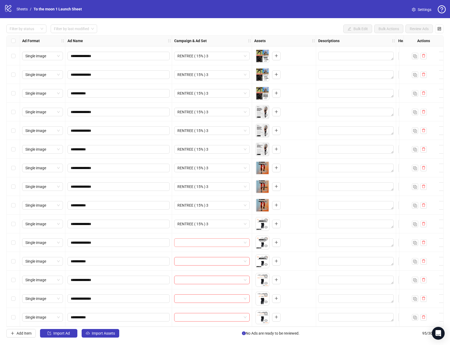
click at [212, 242] on input "search" at bounding box center [209, 242] width 64 height 8
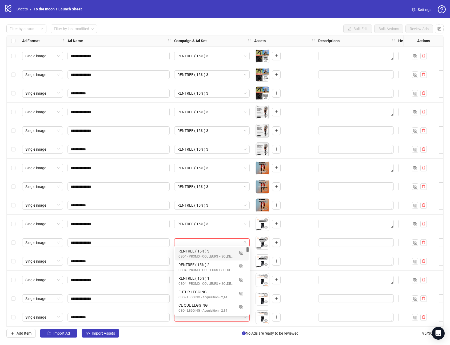
click at [208, 252] on div "RENTREE ( 15% ) 3" at bounding box center [206, 251] width 56 height 6
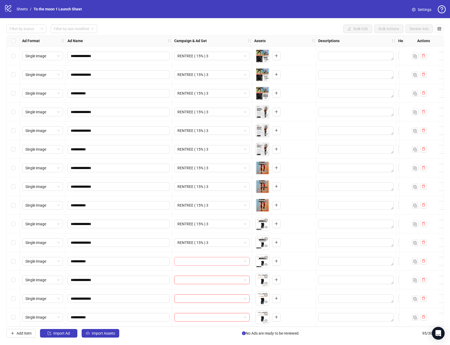
click at [207, 261] on input "search" at bounding box center [209, 261] width 64 height 8
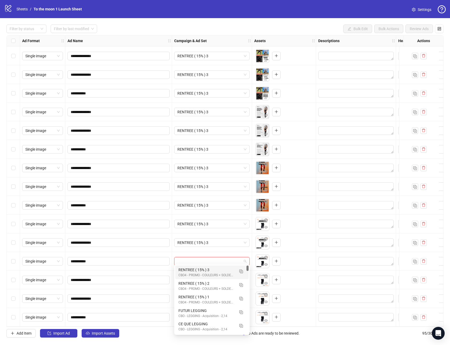
click at [204, 266] on div "RENTREE ( 15% ) 3 CBO4 - PROMO - COULEURS + SOLDES D'ÉTÉ ☀️" at bounding box center [211, 272] width 73 height 14
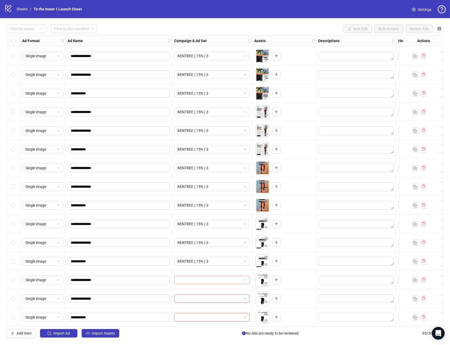
click at [204, 276] on input "search" at bounding box center [209, 280] width 64 height 8
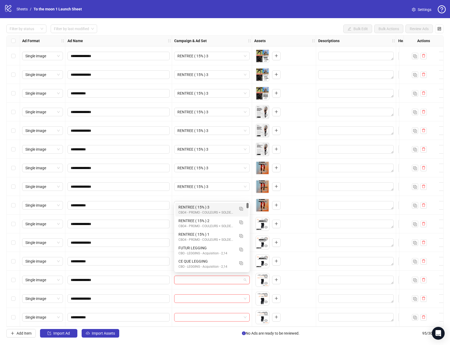
click at [209, 212] on div "CBO4 - PROMO - COULEURS + SOLDES D'ÉTÉ ☀️" at bounding box center [206, 212] width 56 height 5
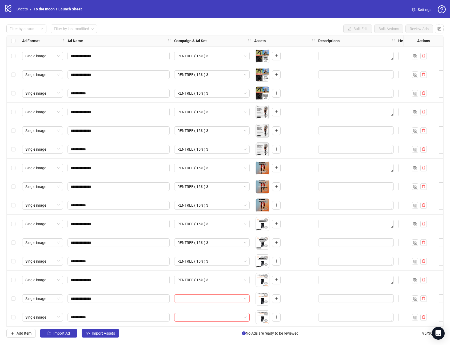
click at [209, 295] on input "search" at bounding box center [209, 298] width 64 height 8
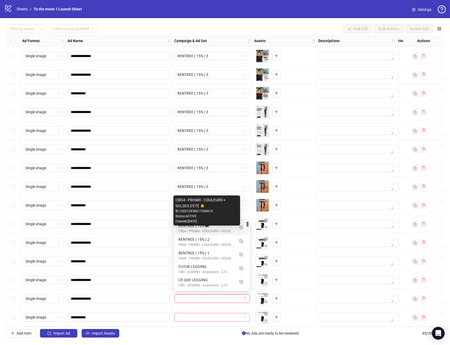
click at [200, 229] on div "CBO4 - PROMO - COULEURS + SOLDES D'ÉTÉ ☀️" at bounding box center [206, 231] width 56 height 5
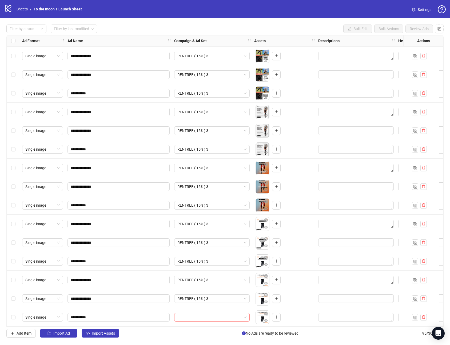
click at [201, 313] on input "search" at bounding box center [209, 317] width 64 height 8
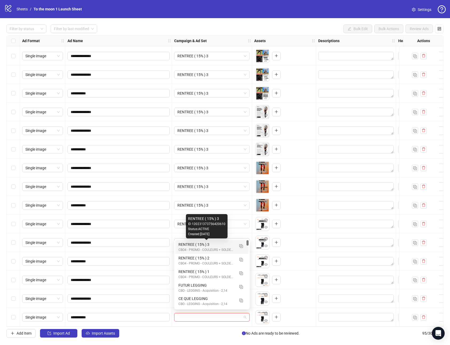
click at [200, 245] on div "RENTREE ( 15% ) 3" at bounding box center [206, 244] width 56 height 6
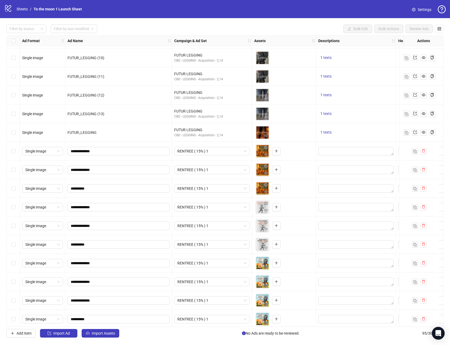
scroll to position [707, 0]
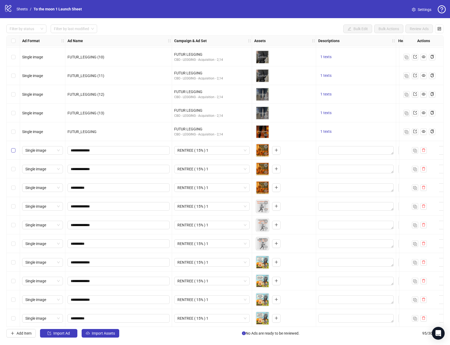
click at [13, 152] on label "Select row 44" at bounding box center [13, 150] width 4 height 6
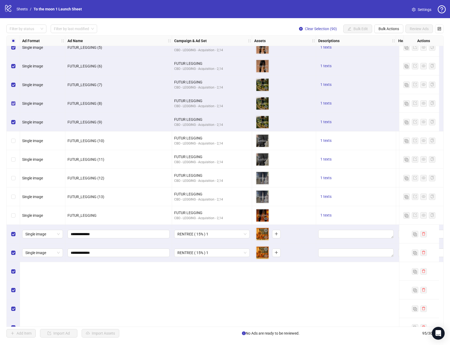
scroll to position [533, 0]
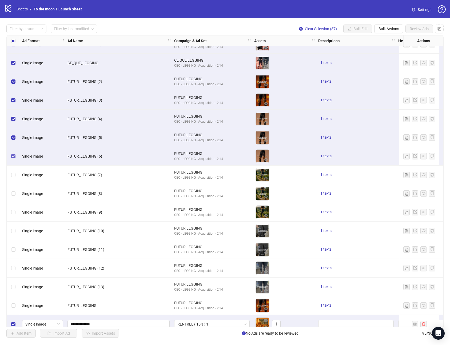
click at [14, 153] on label "Select row 35" at bounding box center [13, 156] width 4 height 6
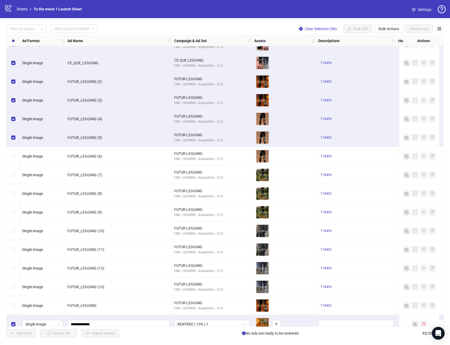
click at [14, 132] on div "Select row 34" at bounding box center [13, 137] width 13 height 19
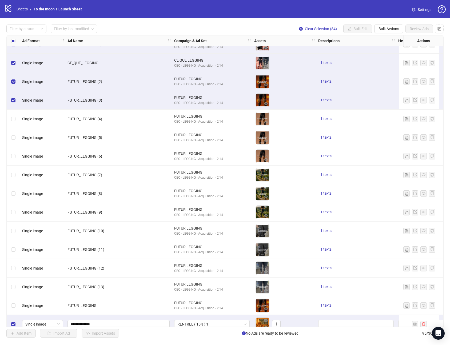
click at [13, 96] on div "Select row 32" at bounding box center [13, 100] width 13 height 19
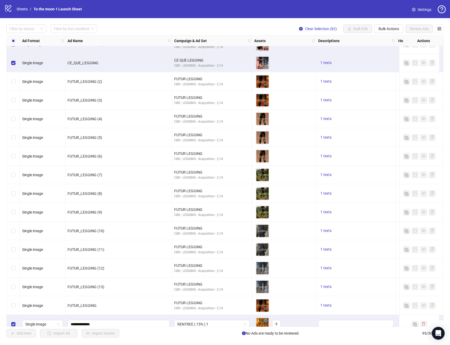
click at [15, 59] on div "Select row 30" at bounding box center [13, 63] width 13 height 19
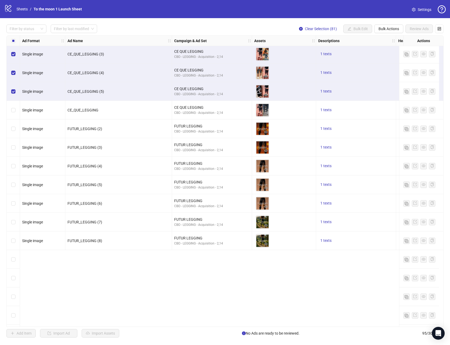
scroll to position [286, 0]
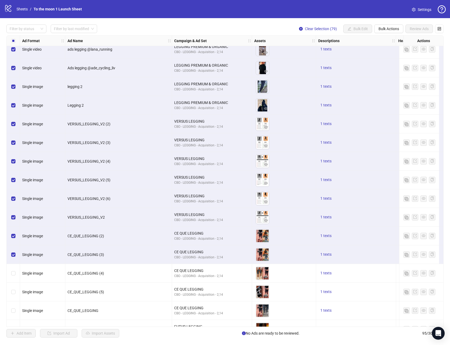
click at [13, 251] on div "Select row 27" at bounding box center [13, 254] width 13 height 19
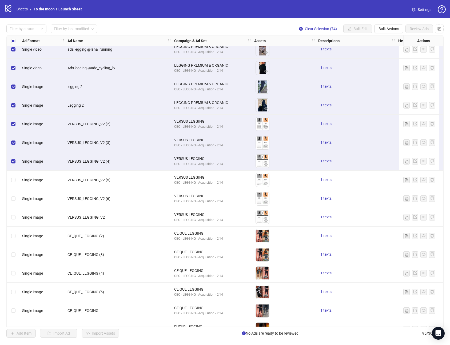
click at [14, 157] on div "Select row 22" at bounding box center [13, 161] width 13 height 19
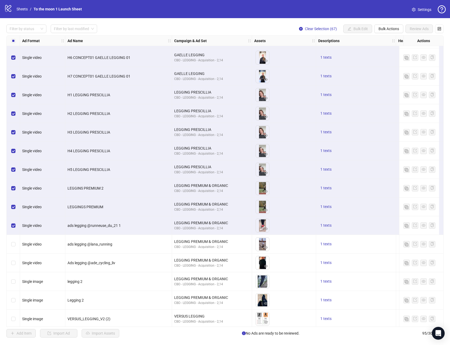
scroll to position [80, 0]
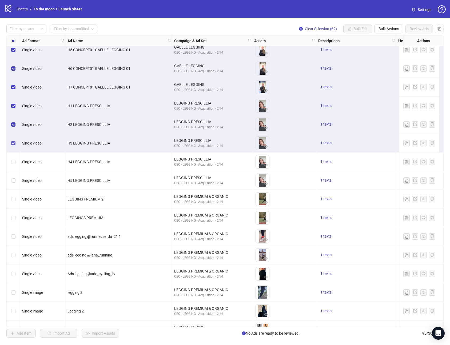
click at [13, 140] on label "Select row 10" at bounding box center [13, 143] width 4 height 6
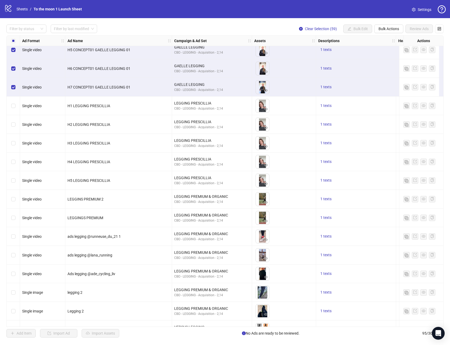
click at [13, 91] on div "Select row 7" at bounding box center [13, 87] width 13 height 19
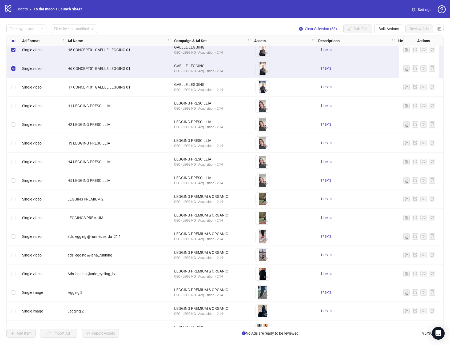
click at [15, 63] on div "Select row 6" at bounding box center [13, 68] width 13 height 19
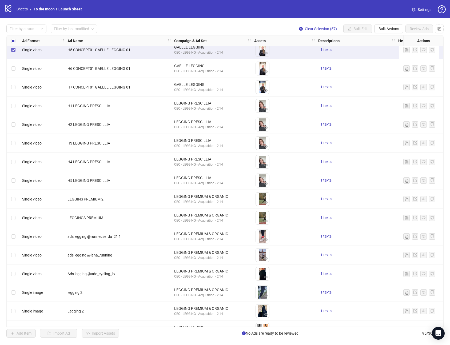
click at [15, 52] on label "Select row 5" at bounding box center [13, 50] width 4 height 6
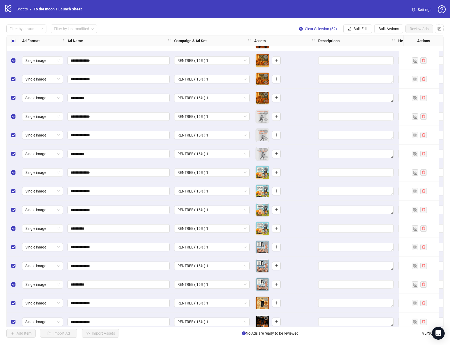
scroll to position [793, 0]
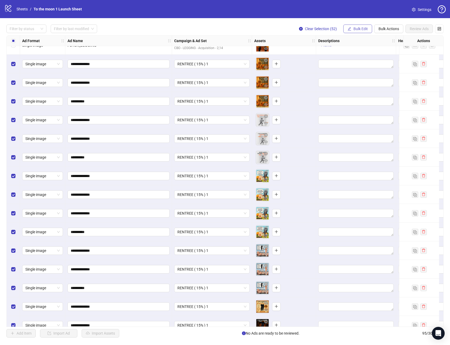
click at [355, 29] on span "Bulk Edit" at bounding box center [360, 29] width 14 height 4
click at [358, 84] on span "Primary Texts" at bounding box center [363, 82] width 32 height 6
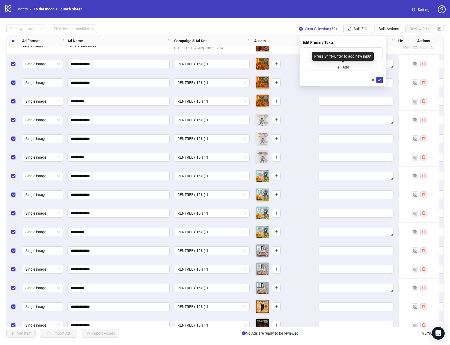
click at [318, 54] on div "Press Shift+Enter to add new input" at bounding box center [343, 56] width 62 height 9
click at [306, 49] on textarea at bounding box center [342, 54] width 80 height 14
paste textarea "**********"
click at [306, 57] on textarea "**********" at bounding box center [342, 54] width 80 height 14
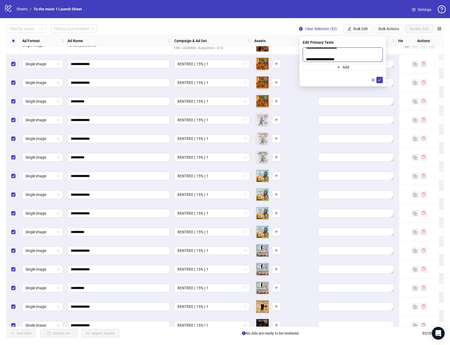
scroll to position [12, 0]
click at [317, 53] on textarea "**********" at bounding box center [342, 54] width 80 height 14
type textarea "**********"
click at [379, 79] on icon "check" at bounding box center [379, 80] width 4 height 4
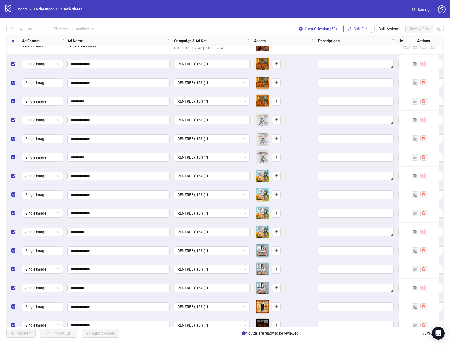
click at [361, 29] on span "Bulk Edit" at bounding box center [360, 29] width 14 height 4
click at [362, 73] on span "Headlines" at bounding box center [363, 74] width 32 height 6
click at [327, 52] on input "text" at bounding box center [342, 51] width 80 height 9
paste input "**********"
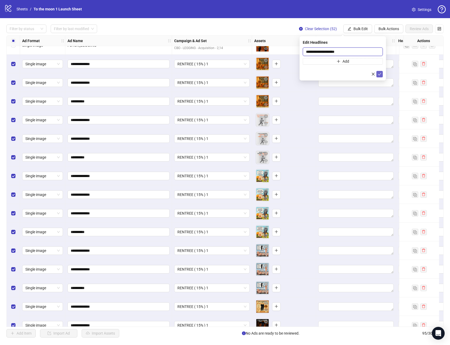
type input "**********"
click at [378, 74] on icon "check" at bounding box center [379, 74] width 4 height 4
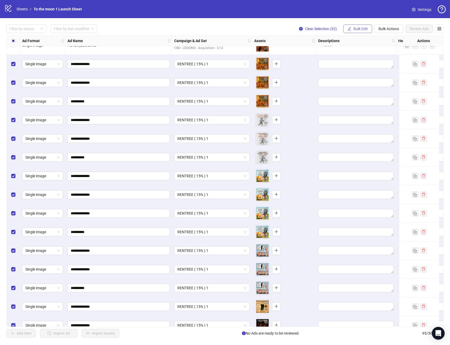
click at [360, 29] on span "Bulk Edit" at bounding box center [360, 29] width 14 height 4
click at [364, 65] on span "Descriptions" at bounding box center [363, 65] width 32 height 6
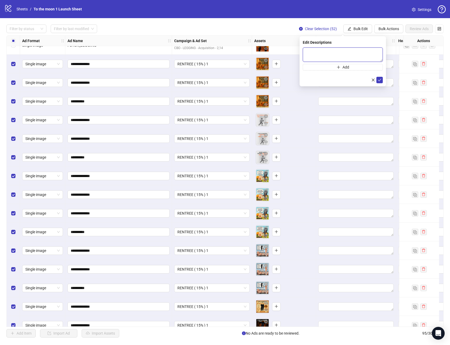
click at [320, 52] on textarea at bounding box center [342, 54] width 80 height 14
click at [321, 52] on textarea "**********" at bounding box center [342, 54] width 80 height 14
type textarea "**********"
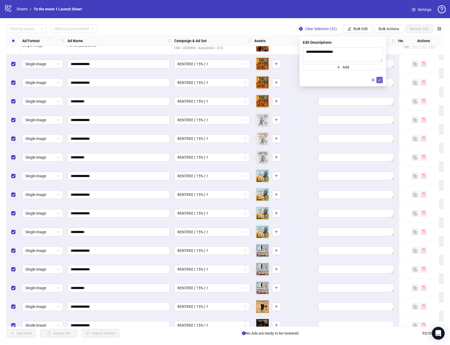
click at [381, 80] on icon "check" at bounding box center [379, 80] width 4 height 4
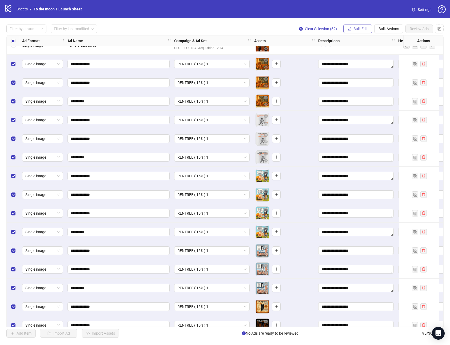
click at [366, 30] on span "Bulk Edit" at bounding box center [360, 29] width 14 height 4
click at [367, 90] on span "Destination URL" at bounding box center [363, 91] width 32 height 6
click at [373, 67] on span "button" at bounding box center [373, 65] width 4 height 4
click at [356, 31] on span "Bulk Edit" at bounding box center [360, 29] width 14 height 4
click at [367, 81] on span "Primary Texts" at bounding box center [363, 82] width 32 height 6
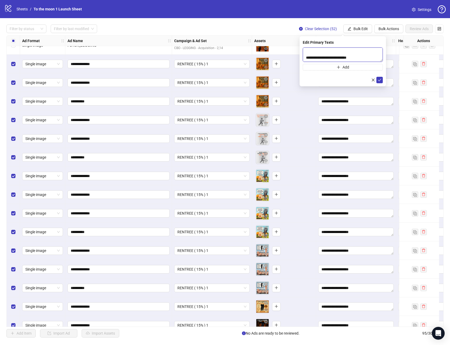
click at [344, 57] on textarea "**********" at bounding box center [342, 54] width 80 height 14
click at [346, 59] on textarea "**********" at bounding box center [342, 54] width 80 height 14
click at [342, 57] on textarea "**********" at bounding box center [342, 54] width 80 height 14
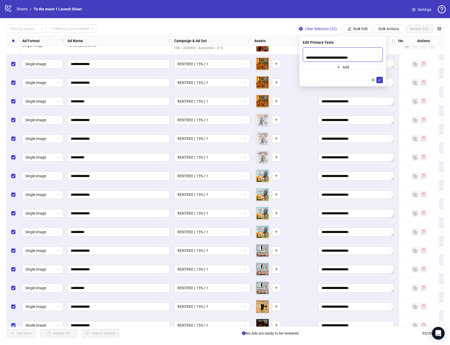
click at [344, 57] on textarea "**********" at bounding box center [342, 54] width 80 height 14
type textarea "**********"
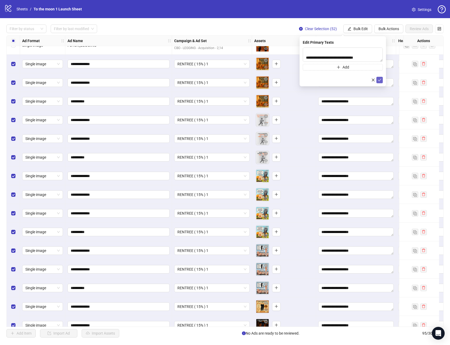
click at [378, 80] on icon "check" at bounding box center [379, 80] width 4 height 4
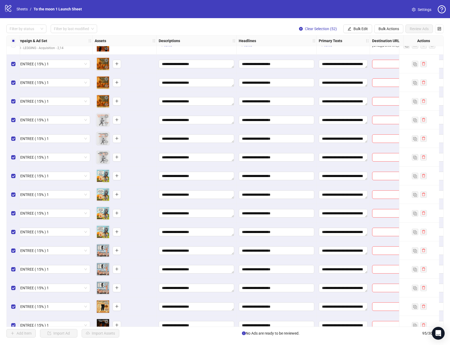
scroll to position [793, 274]
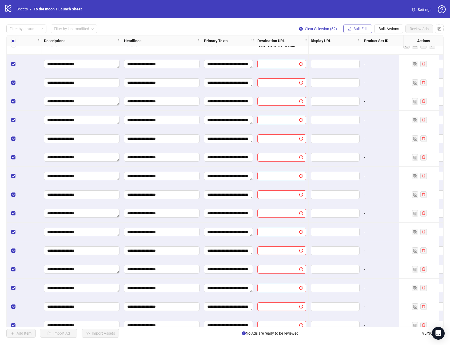
click at [355, 27] on span "Bulk Edit" at bounding box center [360, 29] width 14 height 4
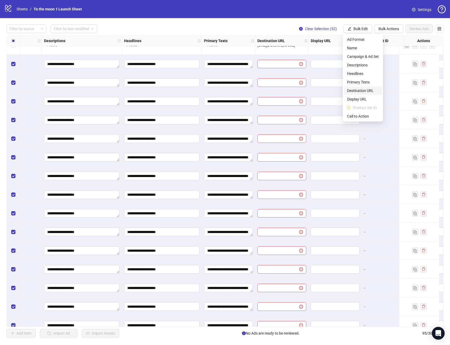
click at [357, 88] on span "Destination URL" at bounding box center [363, 91] width 32 height 6
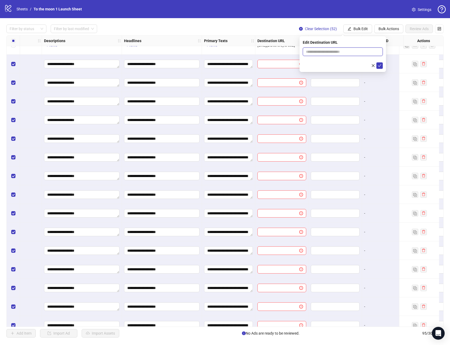
click at [329, 50] on input "text" at bounding box center [340, 52] width 69 height 6
paste input "**********"
type input "**********"
click at [378, 65] on icon "check" at bounding box center [379, 66] width 4 height 4
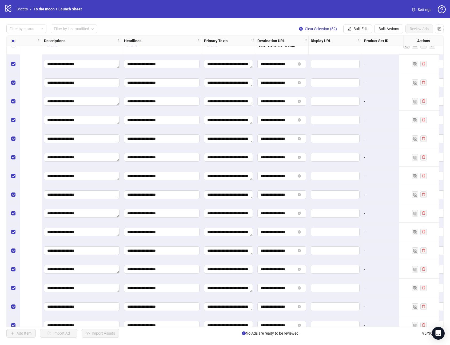
scroll to position [793, 439]
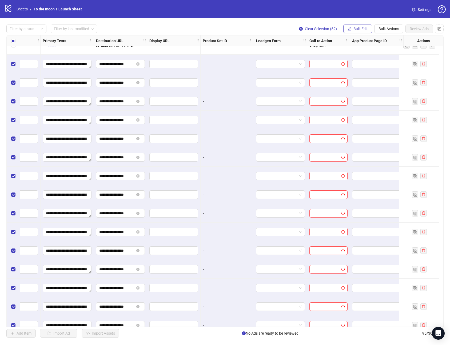
click at [359, 30] on span "Bulk Edit" at bounding box center [360, 29] width 14 height 4
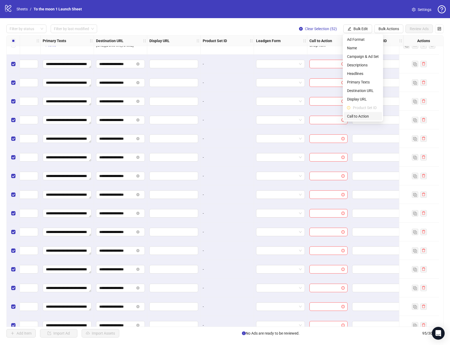
click at [357, 115] on span "Call to Action" at bounding box center [363, 116] width 32 height 6
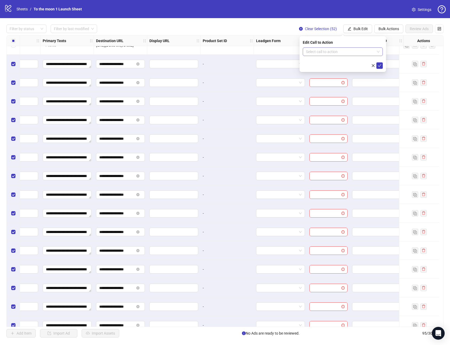
click at [340, 51] on input "search" at bounding box center [340, 52] width 69 height 8
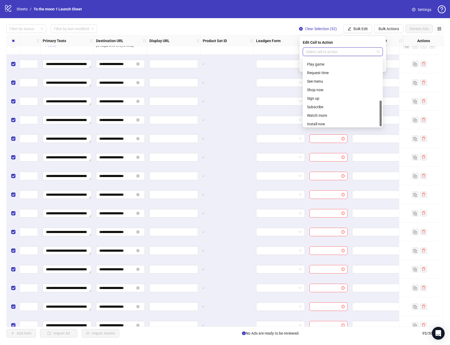
scroll to position [111, 0]
click at [322, 78] on div "Shop now" at bounding box center [342, 79] width 71 height 6
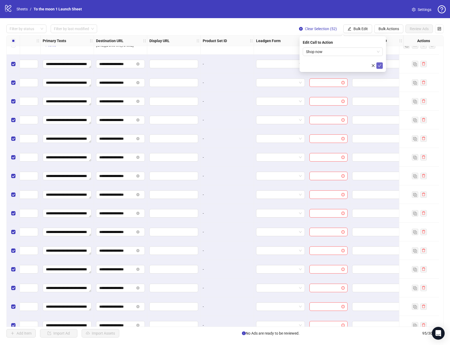
click at [378, 65] on icon "check" at bounding box center [379, 66] width 4 height 4
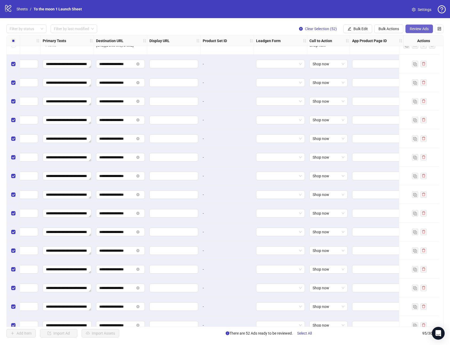
click at [422, 27] on span "Review Ads" at bounding box center [418, 29] width 19 height 4
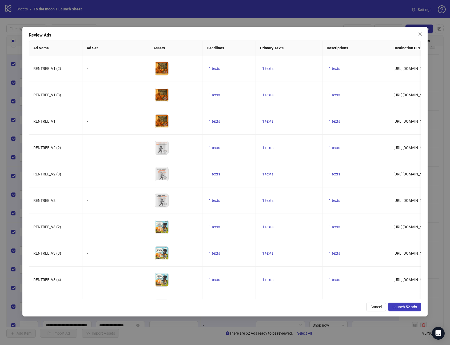
click at [402, 306] on span "Launch 52 ads" at bounding box center [404, 307] width 25 height 4
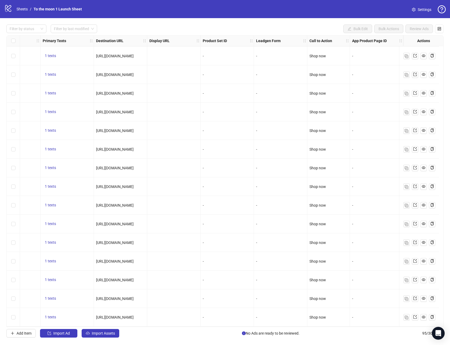
scroll to position [1494, 439]
